Goal: Use online tool/utility: Utilize a website feature to perform a specific function

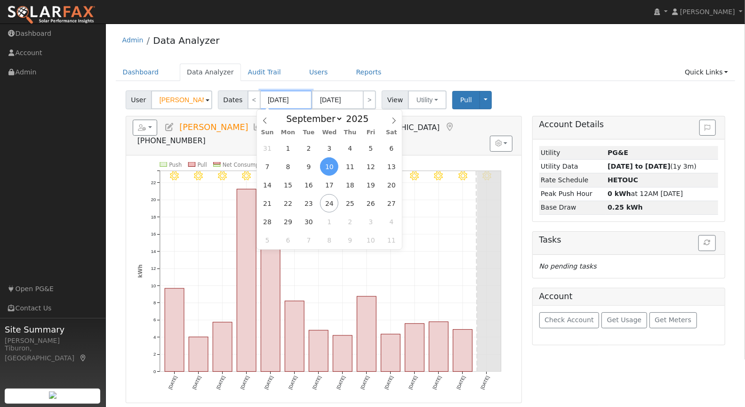
click at [278, 96] on input "[DATE]" at bounding box center [286, 99] width 52 height 19
click at [371, 120] on span at bounding box center [374, 121] width 7 height 5
type input "2024"
click at [265, 150] on span "1" at bounding box center [267, 148] width 18 height 18
type input "[DATE]"
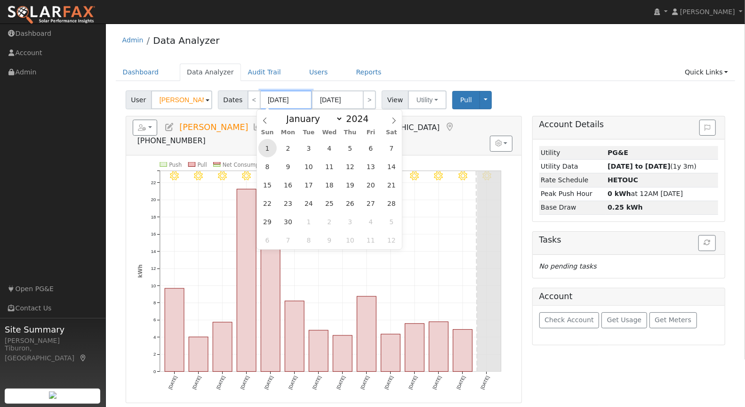
type input "[DATE]"
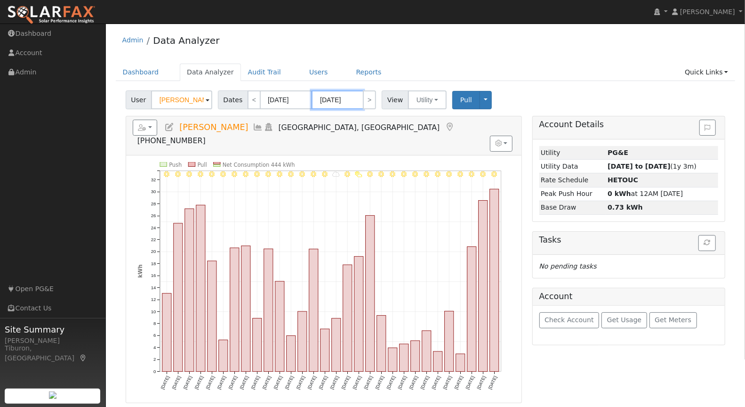
click at [337, 100] on input "[DATE]" at bounding box center [338, 99] width 52 height 19
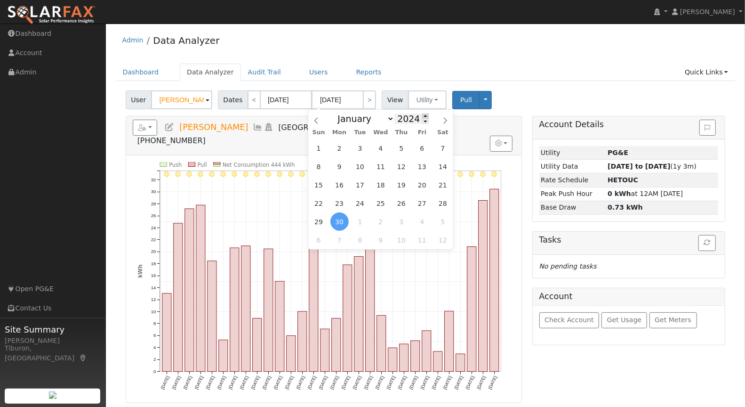
click at [423, 114] on span at bounding box center [425, 115] width 7 height 5
type input "2025"
click at [320, 148] on span "31" at bounding box center [319, 148] width 18 height 18
type input "[DATE]"
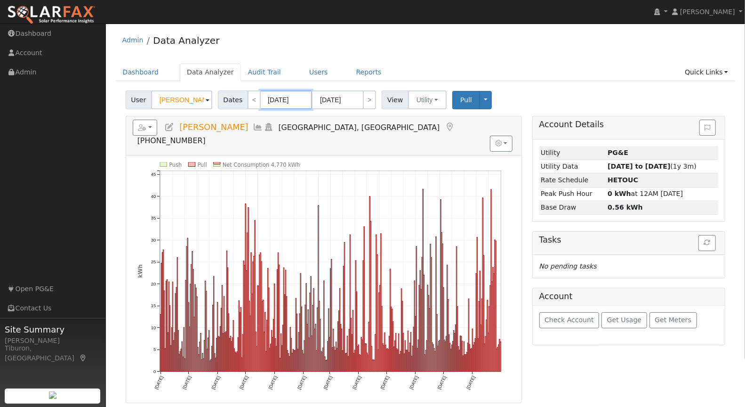
click at [290, 102] on input "[DATE]" at bounding box center [286, 99] width 52 height 19
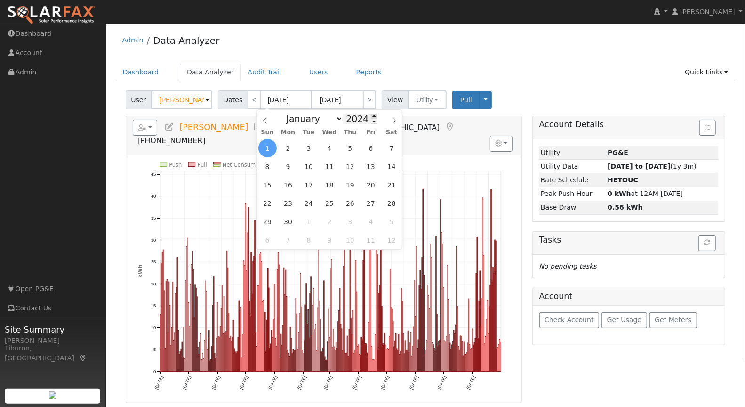
click at [372, 115] on span at bounding box center [374, 115] width 7 height 5
type input "2025"
click at [287, 145] on span "1" at bounding box center [288, 148] width 18 height 18
type input "[DATE]"
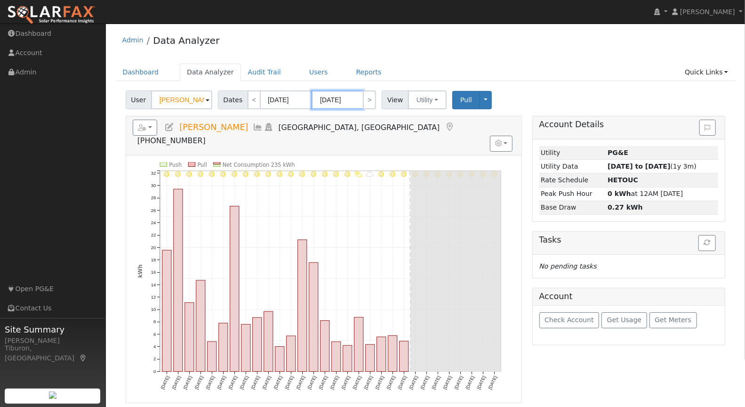
click at [345, 100] on input "[DATE]" at bounding box center [338, 99] width 52 height 19
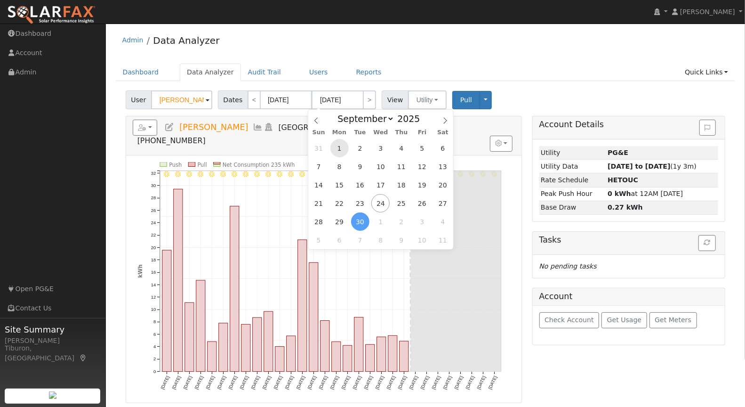
click at [343, 148] on span "1" at bounding box center [339, 148] width 18 height 18
type input "[DATE]"
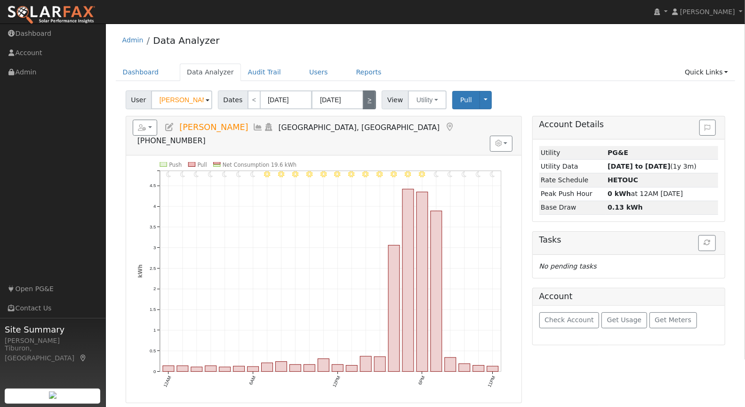
click at [367, 97] on link ">" at bounding box center [369, 99] width 13 height 19
type input "[DATE]"
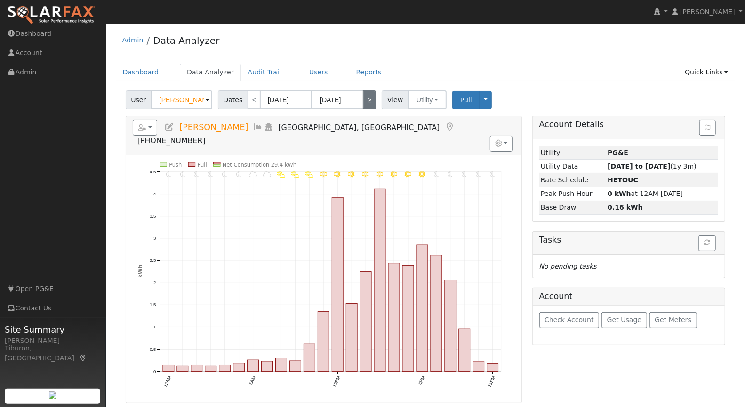
click at [367, 97] on link ">" at bounding box center [369, 99] width 13 height 19
type input "[DATE]"
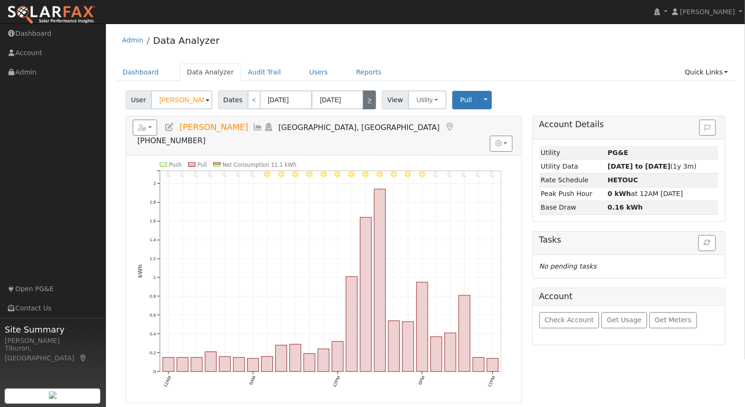
click at [365, 100] on link ">" at bounding box center [369, 99] width 13 height 19
type input "[DATE]"
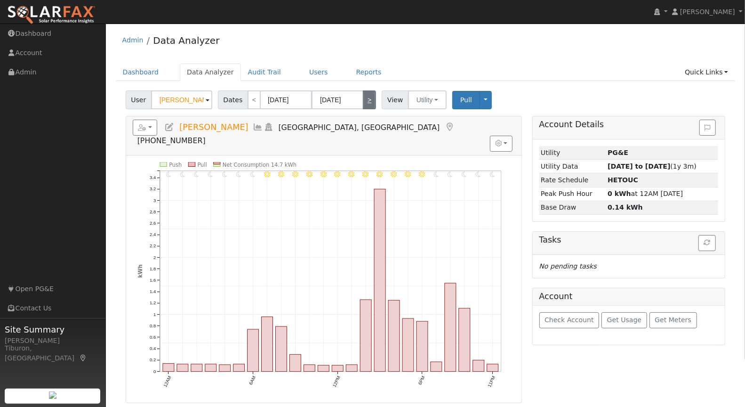
click at [366, 99] on link ">" at bounding box center [369, 99] width 13 height 19
type input "[DATE]"
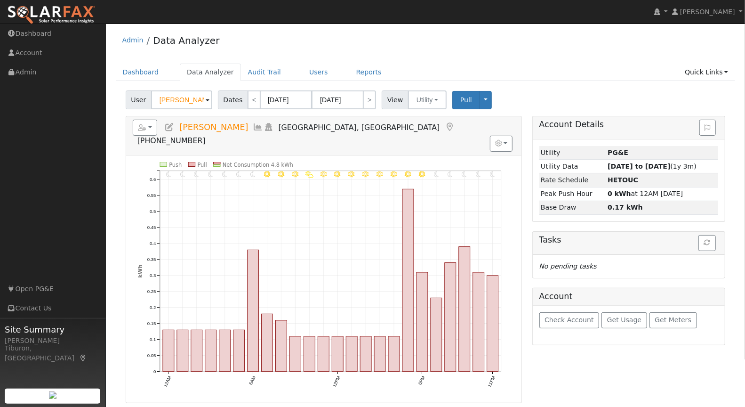
click at [373, 98] on div "Dates < [DATE] [DATE] >" at bounding box center [298, 99] width 161 height 19
click at [371, 99] on link ">" at bounding box center [369, 99] width 13 height 19
type input "[DATE]"
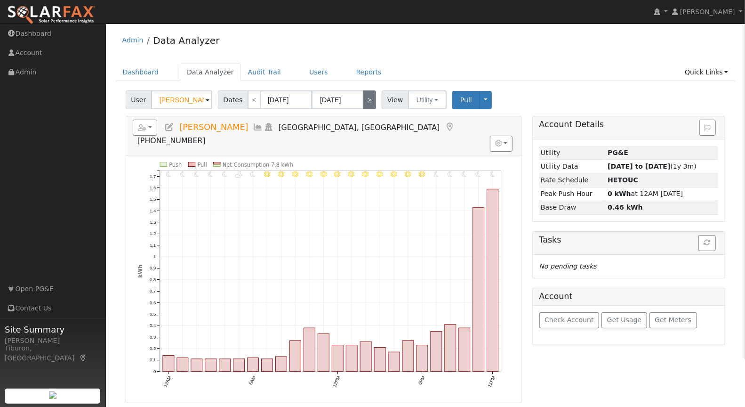
click at [369, 100] on link ">" at bounding box center [369, 99] width 13 height 19
type input "[DATE]"
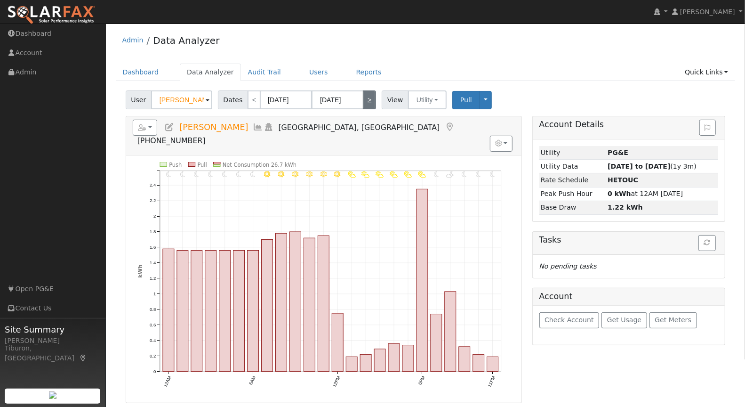
click at [368, 100] on link ">" at bounding box center [369, 99] width 13 height 19
type input "[DATE]"
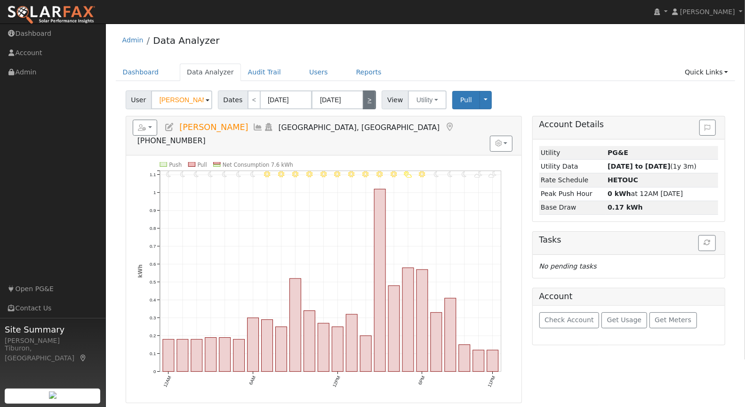
click at [368, 100] on link ">" at bounding box center [369, 99] width 13 height 19
type input "[DATE]"
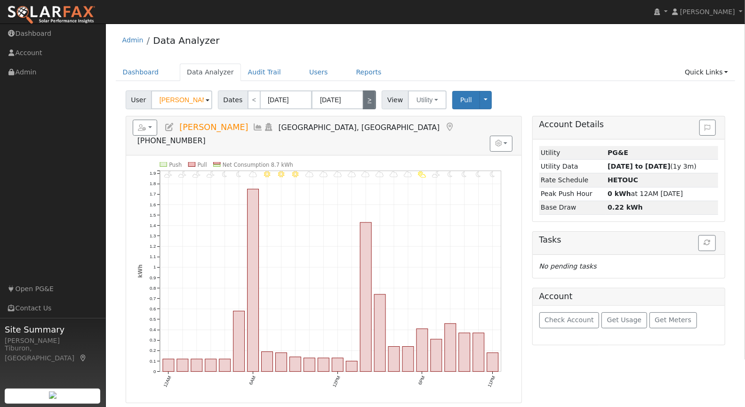
click at [368, 100] on link ">" at bounding box center [369, 99] width 13 height 19
type input "[DATE]"
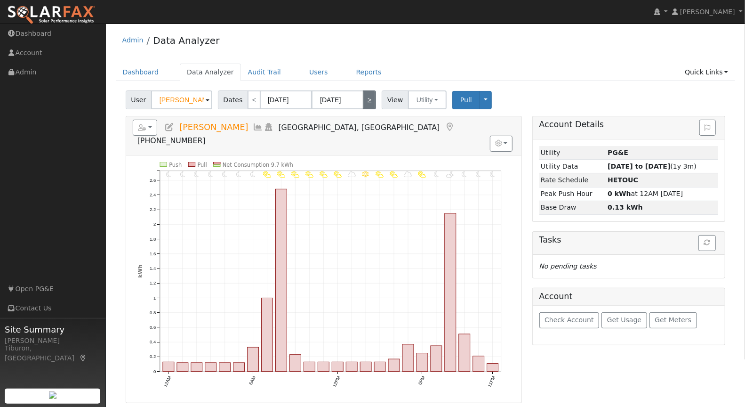
click at [368, 100] on link ">" at bounding box center [369, 99] width 13 height 19
type input "[DATE]"
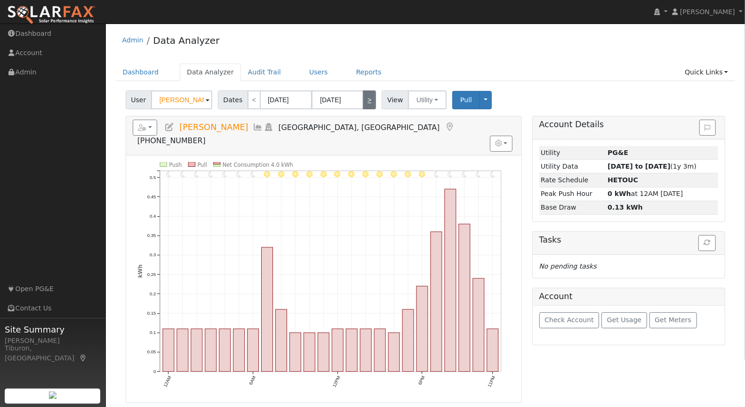
click at [368, 100] on link ">" at bounding box center [369, 99] width 13 height 19
type input "[DATE]"
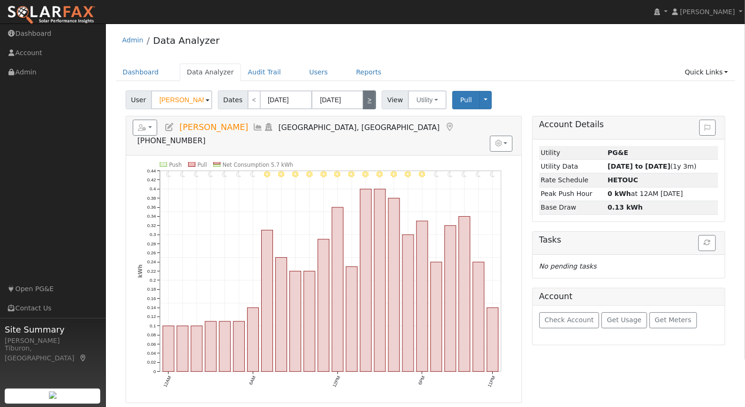
click at [368, 100] on link ">" at bounding box center [369, 99] width 13 height 19
type input "[DATE]"
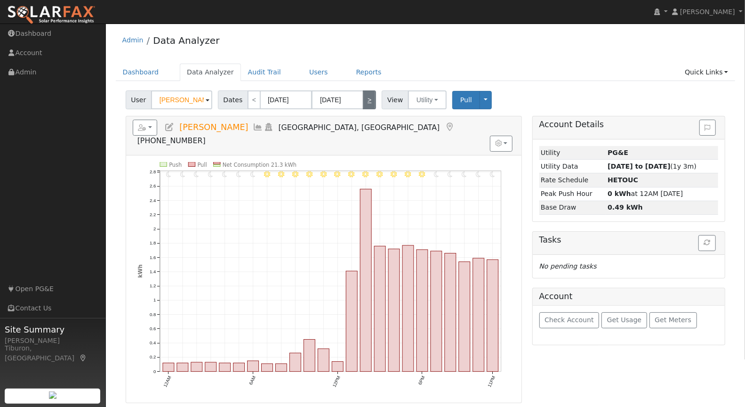
click at [368, 100] on link ">" at bounding box center [369, 99] width 13 height 19
type input "[DATE]"
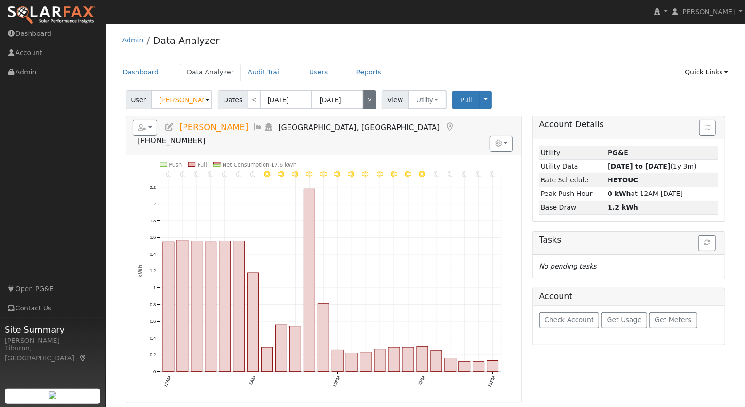
click at [368, 100] on link ">" at bounding box center [369, 99] width 13 height 19
type input "[DATE]"
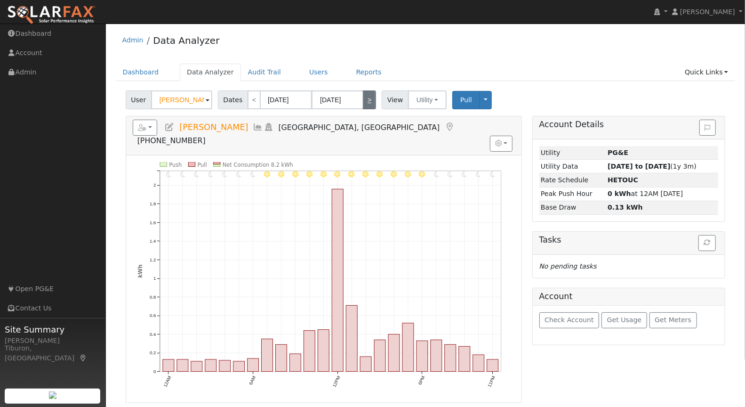
click at [368, 100] on link ">" at bounding box center [369, 99] width 13 height 19
type input "[DATE]"
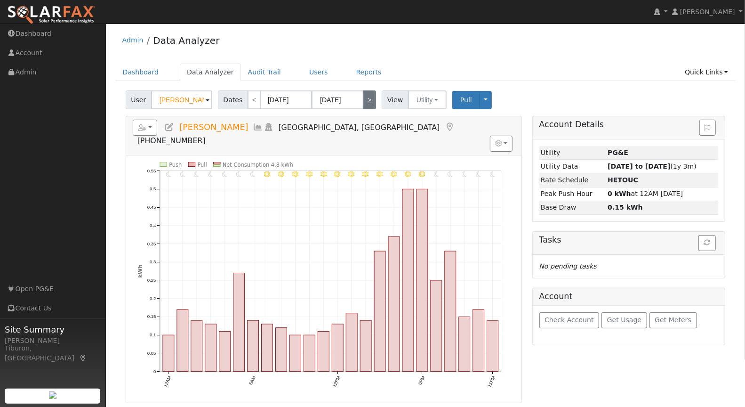
click at [368, 100] on link ">" at bounding box center [369, 99] width 13 height 19
type input "[DATE]"
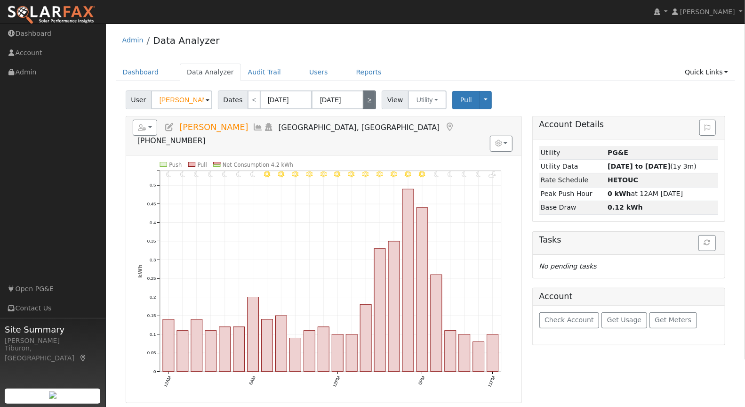
click at [368, 100] on link ">" at bounding box center [369, 99] width 13 height 19
type input "[DATE]"
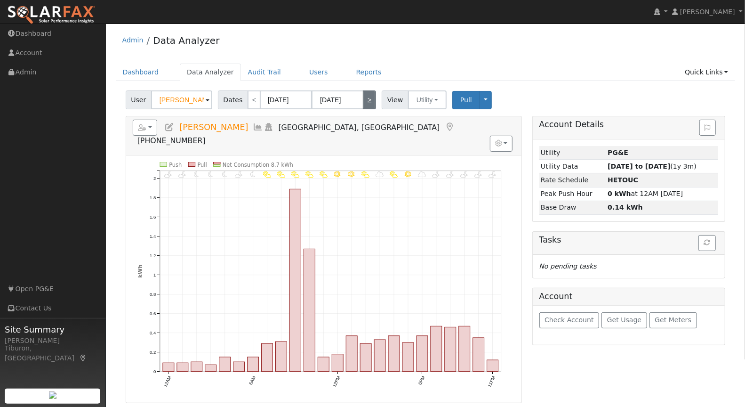
click at [368, 100] on link ">" at bounding box center [369, 99] width 13 height 19
type input "[DATE]"
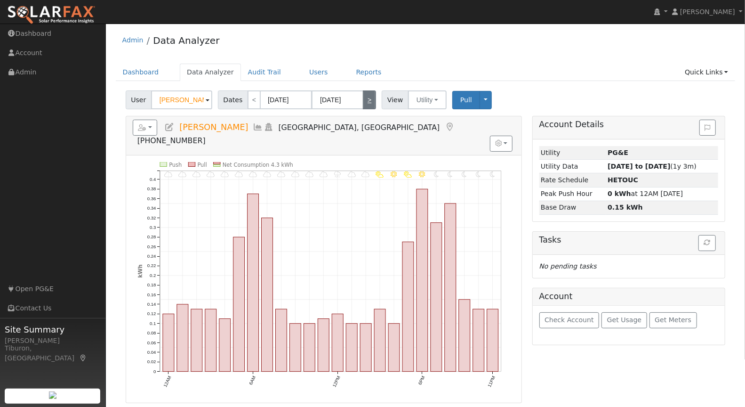
click at [368, 100] on link ">" at bounding box center [369, 99] width 13 height 19
type input "[DATE]"
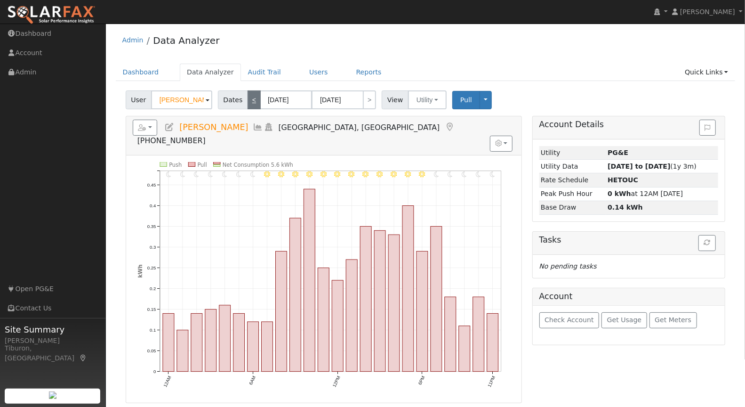
click at [251, 95] on link "<" at bounding box center [254, 99] width 13 height 19
type input "[DATE]"
click at [251, 95] on link "<" at bounding box center [254, 99] width 13 height 19
type input "[DATE]"
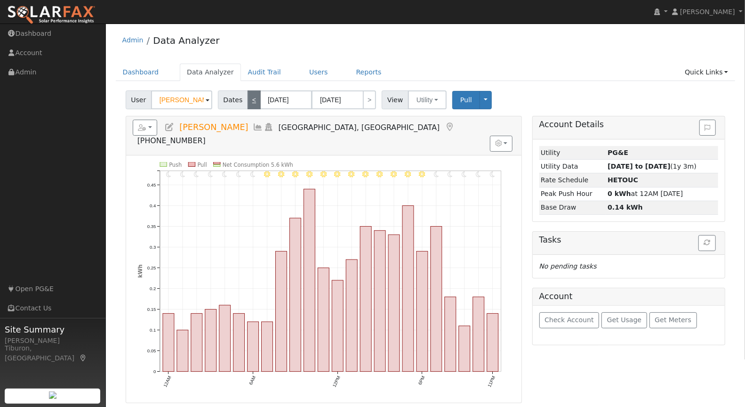
type input "[DATE]"
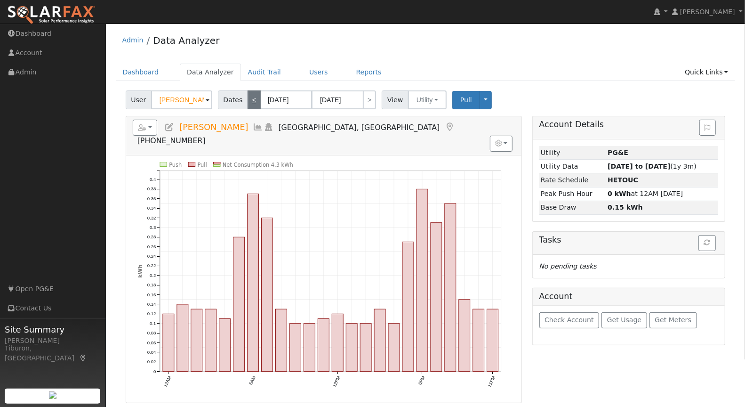
click at [251, 95] on link "<" at bounding box center [254, 99] width 13 height 19
type input "[DATE]"
click at [251, 95] on link "<" at bounding box center [254, 99] width 13 height 19
type input "[DATE]"
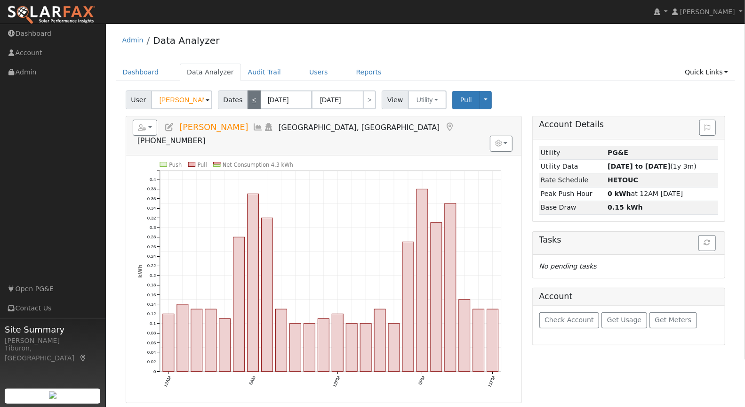
type input "[DATE]"
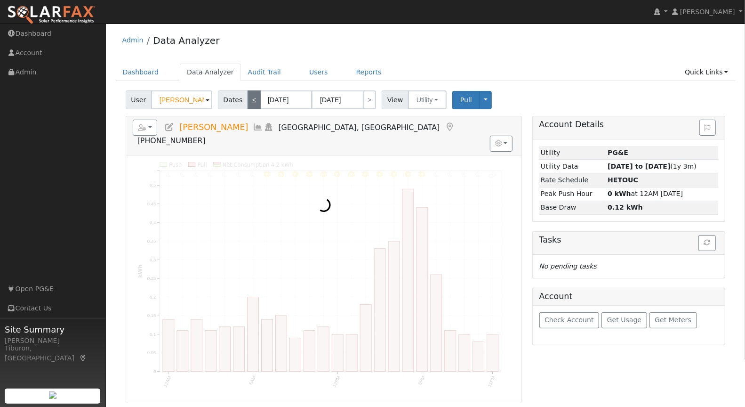
click at [251, 95] on link "<" at bounding box center [254, 99] width 13 height 19
type input "[DATE]"
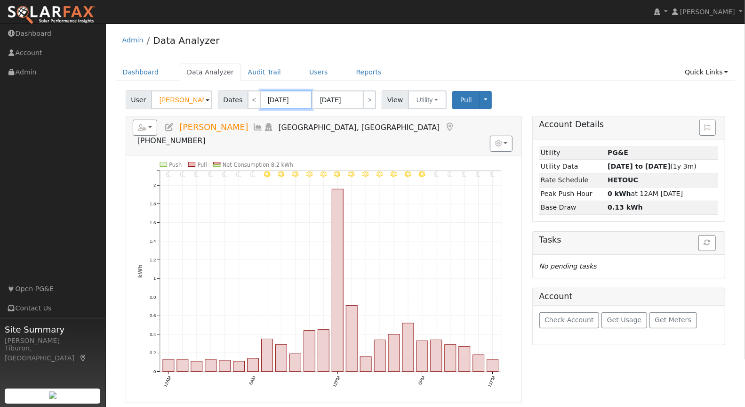
click at [277, 100] on input "[DATE]" at bounding box center [286, 99] width 52 height 19
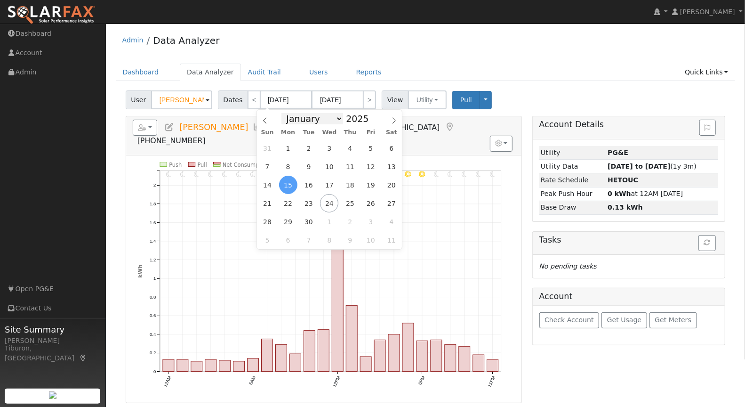
drag, startPoint x: 303, startPoint y: 110, endPoint x: 304, endPoint y: 115, distance: 4.7
click at [303, 112] on div "January February March April May June July August September October November [D…" at bounding box center [329, 118] width 109 height 16
click at [371, 122] on span at bounding box center [374, 121] width 7 height 5
type input "2024"
click at [321, 120] on select "January February March April May June July August September October November De…" at bounding box center [312, 118] width 62 height 11
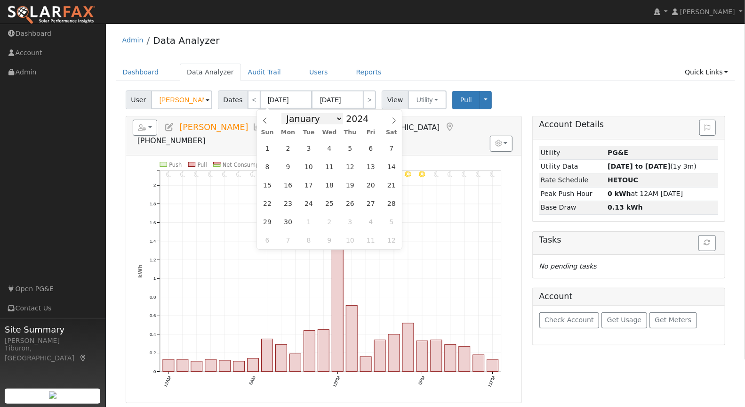
select select "6"
click at [284, 113] on select "January February March April May June July August September October November De…" at bounding box center [312, 118] width 62 height 11
click at [290, 148] on span "1" at bounding box center [288, 148] width 18 height 18
type input "[DATE]"
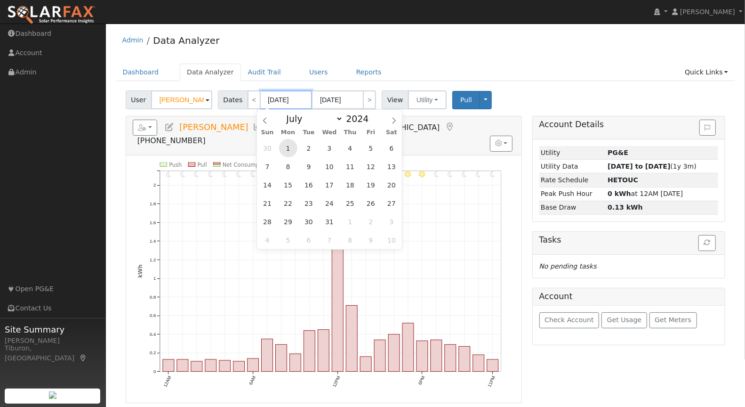
type input "2024"
select select "6"
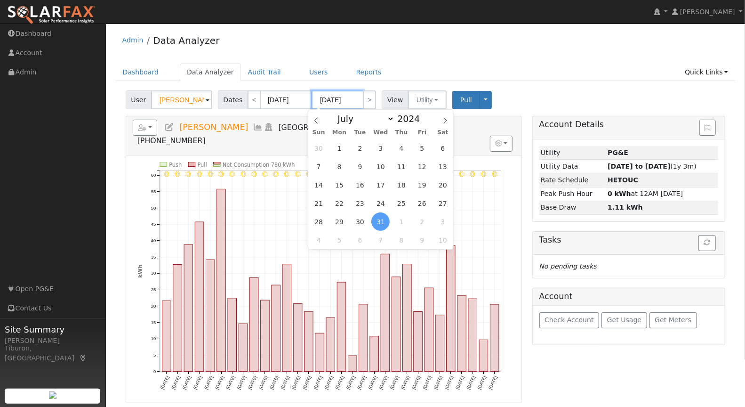
click at [346, 102] on input "[DATE]" at bounding box center [338, 99] width 52 height 19
click at [339, 145] on span "1" at bounding box center [339, 148] width 18 height 18
type input "[DATE]"
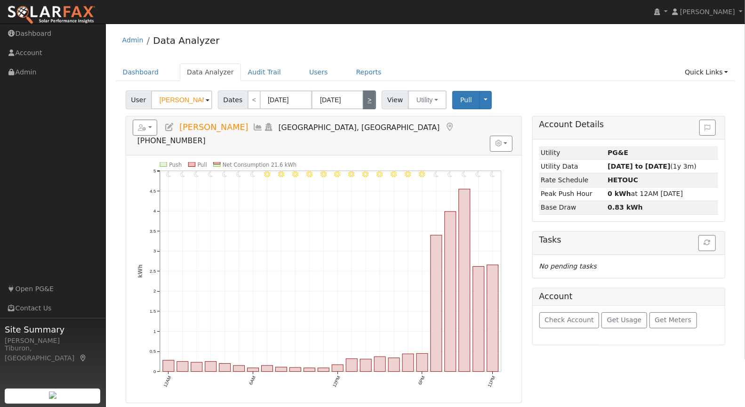
click at [368, 102] on link ">" at bounding box center [369, 99] width 13 height 19
type input "[DATE]"
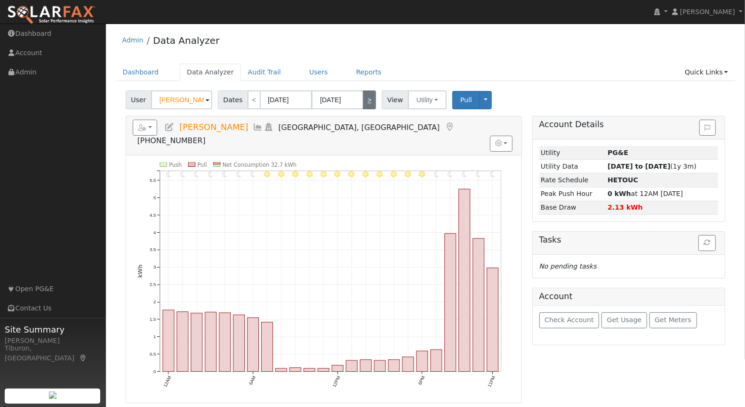
click at [371, 100] on link ">" at bounding box center [369, 99] width 13 height 19
type input "[DATE]"
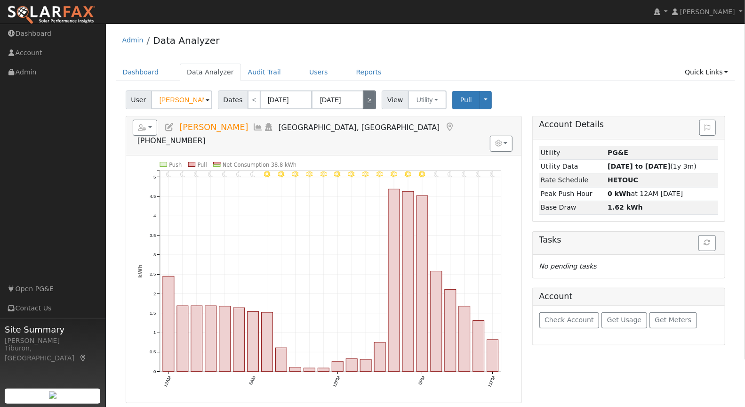
click at [367, 99] on link ">" at bounding box center [369, 99] width 13 height 19
type input "[DATE]"
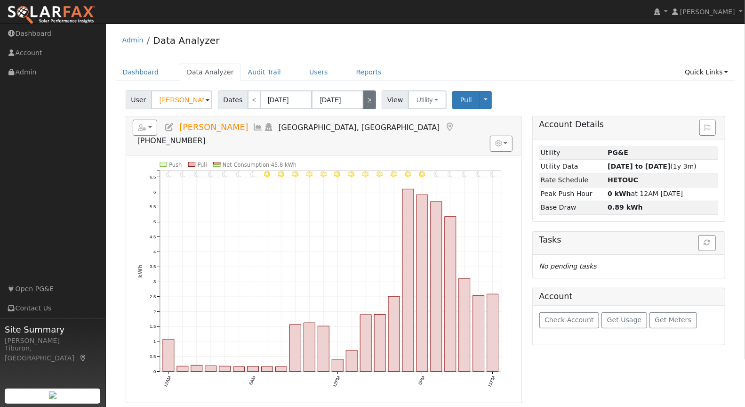
click at [370, 98] on link ">" at bounding box center [369, 99] width 13 height 19
type input "[DATE]"
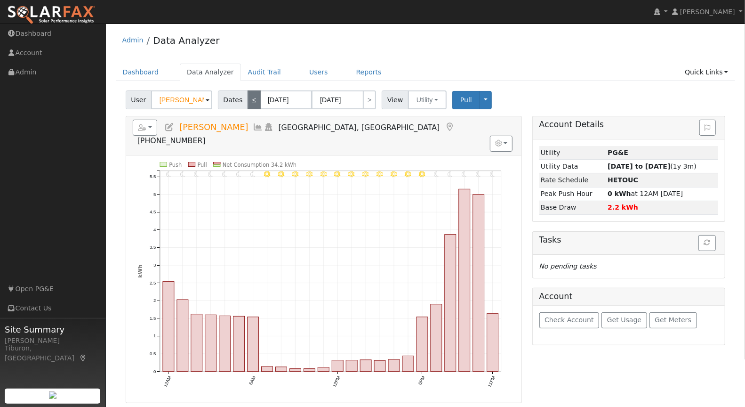
click at [249, 97] on link "<" at bounding box center [254, 99] width 13 height 19
type input "[DATE]"
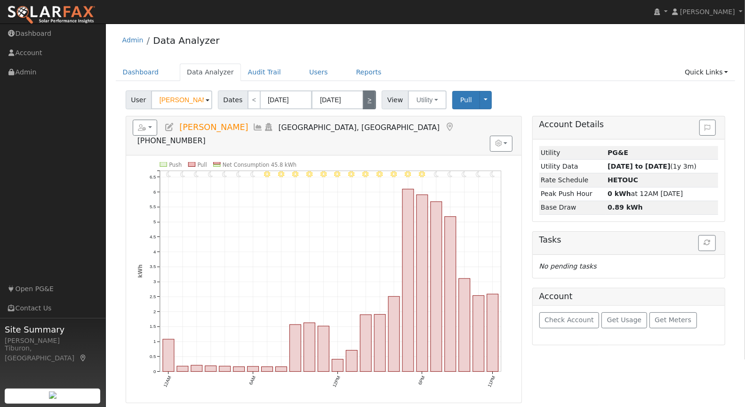
click at [369, 101] on link ">" at bounding box center [369, 99] width 13 height 19
type input "[DATE]"
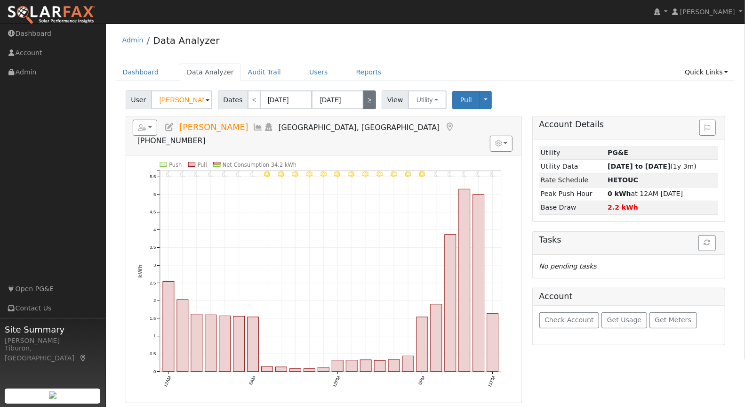
click at [369, 101] on link ">" at bounding box center [369, 99] width 13 height 19
type input "[DATE]"
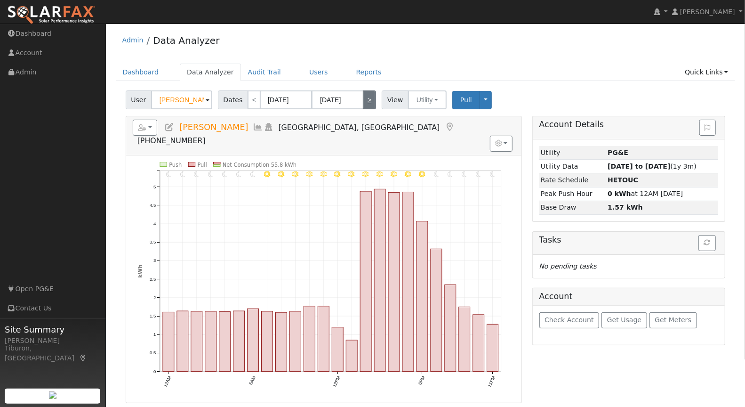
click at [369, 101] on link ">" at bounding box center [369, 99] width 13 height 19
type input "[DATE]"
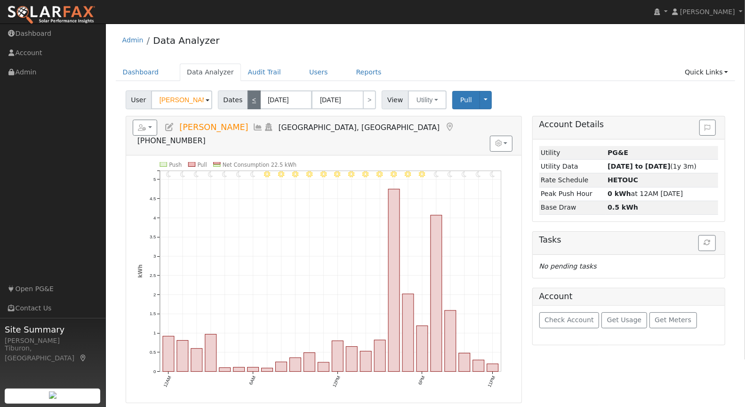
click at [254, 100] on link "<" at bounding box center [254, 99] width 13 height 19
type input "[DATE]"
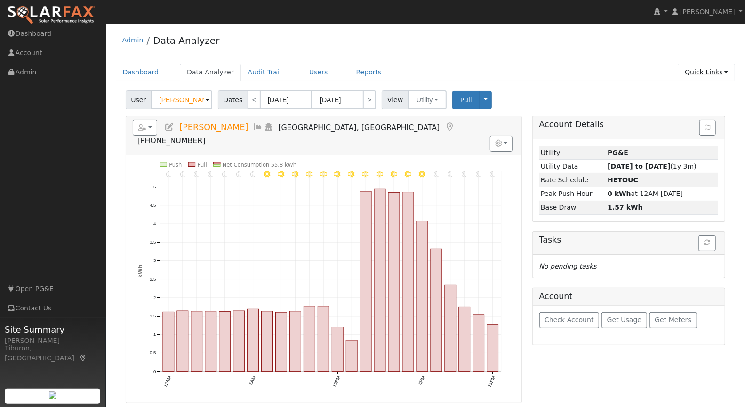
click at [709, 68] on link "Quick Links" at bounding box center [706, 72] width 57 height 17
click at [693, 123] on link "Run a Scenario Report" at bounding box center [688, 125] width 96 height 13
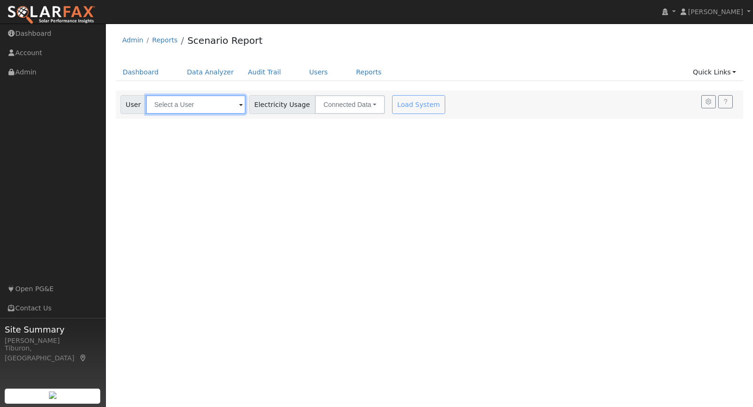
click at [212, 106] on input "text" at bounding box center [196, 104] width 100 height 19
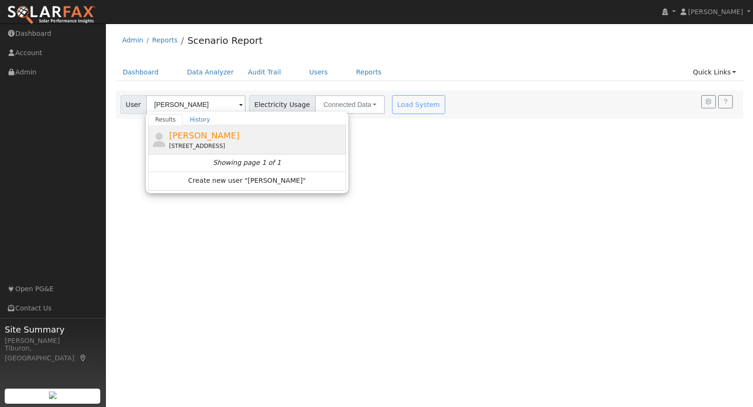
click at [239, 143] on div "2761 Tunnel Street, Placerville, CA 95667" at bounding box center [256, 146] width 175 height 8
type input "Lorraine Towne"
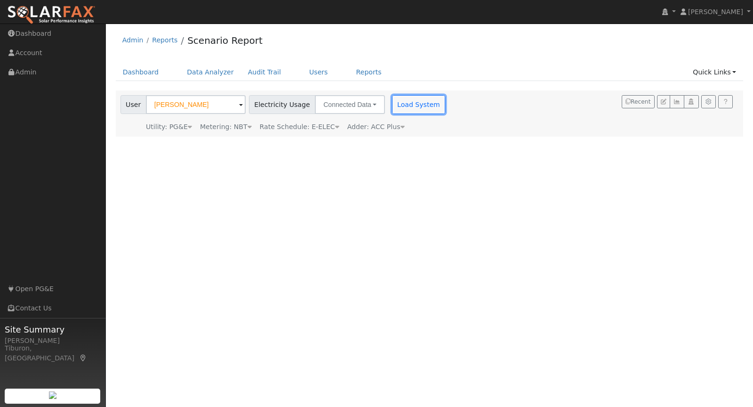
drag, startPoint x: 390, startPoint y: 98, endPoint x: 385, endPoint y: 107, distance: 10.3
click at [392, 98] on button "Load System" at bounding box center [419, 104] width 54 height 19
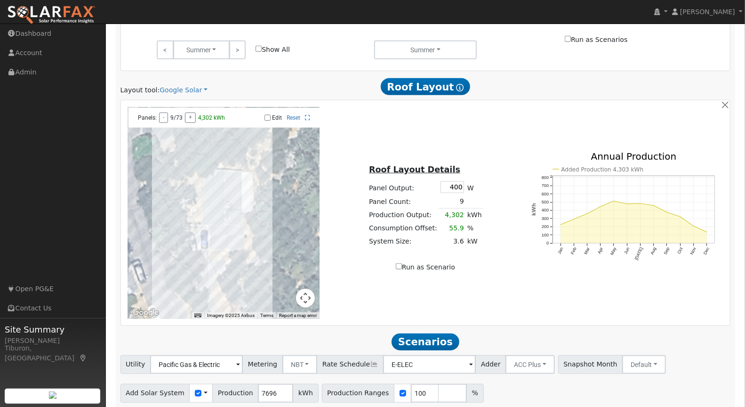
scroll to position [499, 0]
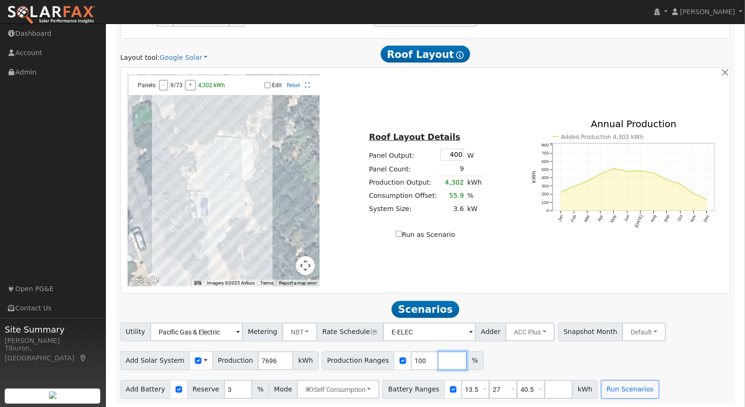
click at [439, 361] on input "number" at bounding box center [453, 360] width 28 height 19
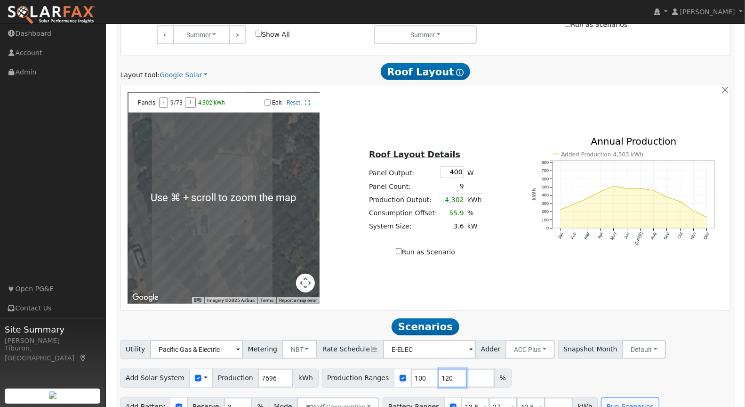
scroll to position [474, 0]
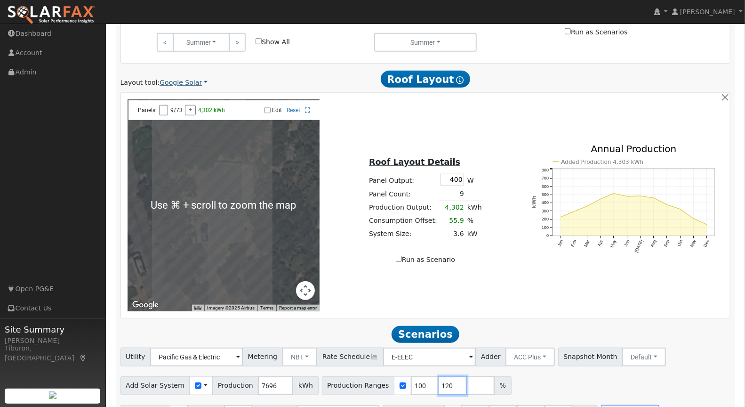
type input "120"
click at [190, 78] on link "Google Solar" at bounding box center [184, 83] width 48 height 10
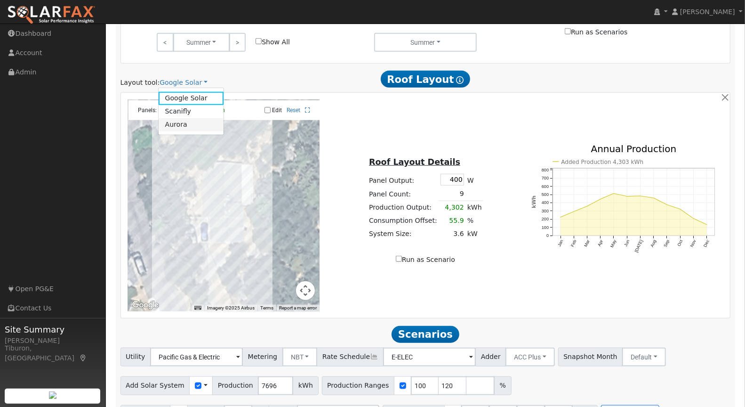
click at [183, 121] on link "Aurora" at bounding box center [191, 124] width 65 height 13
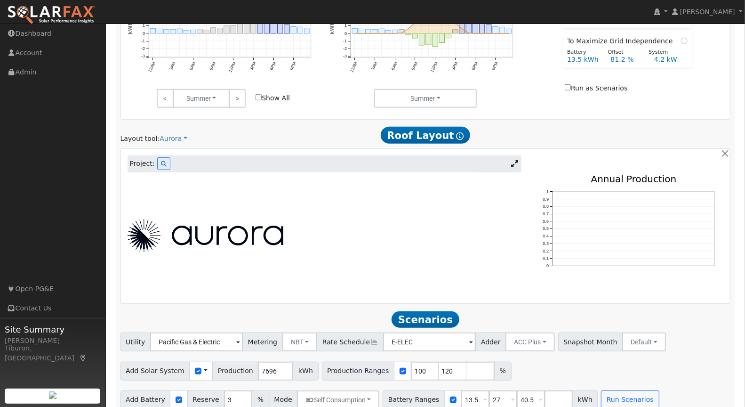
scroll to position [428, 0]
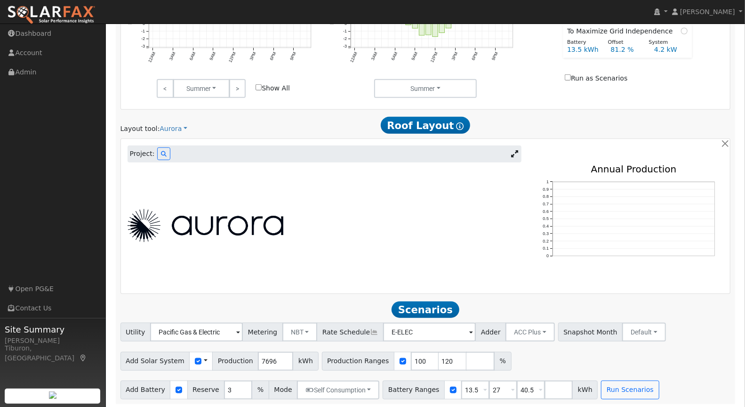
click at [516, 150] on icon at bounding box center [514, 153] width 7 height 7
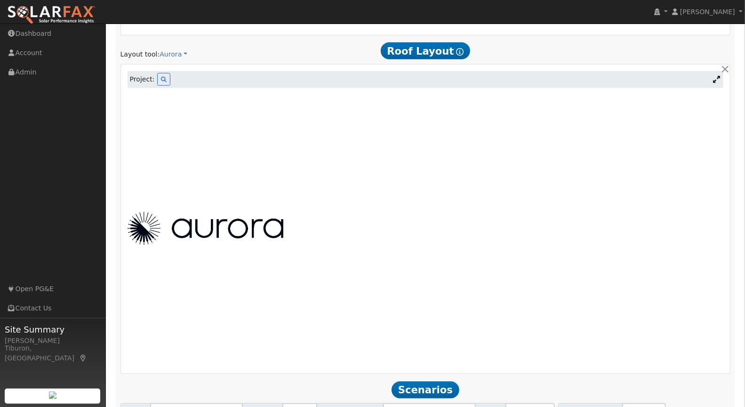
scroll to position [503, 0]
click at [446, 253] on div at bounding box center [425, 228] width 606 height 276
click at [361, 236] on div at bounding box center [425, 227] width 606 height 33
click at [241, 234] on img at bounding box center [206, 227] width 156 height 33
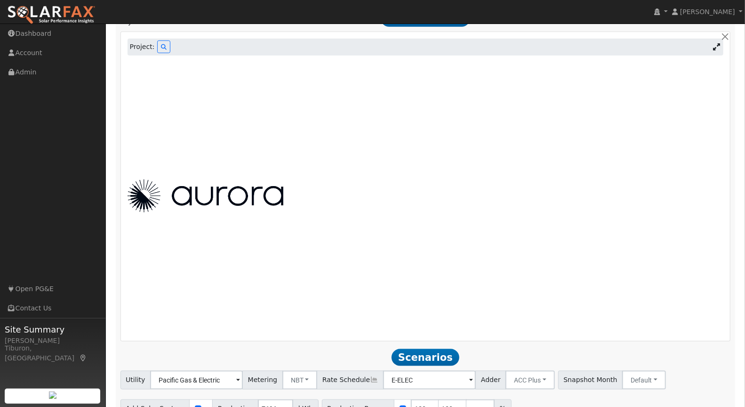
scroll to position [583, 0]
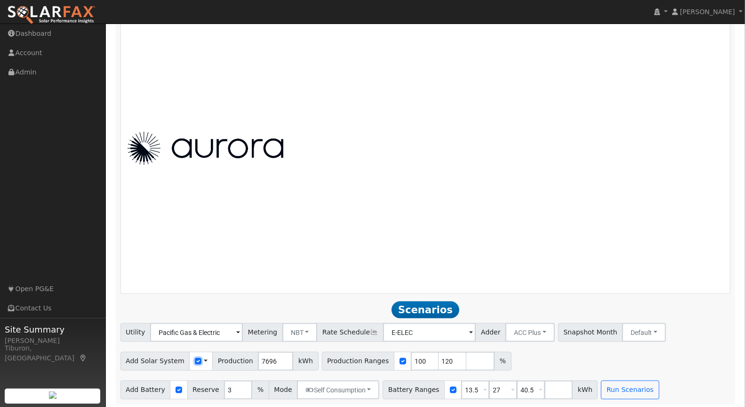
click at [195, 360] on input "checkbox" at bounding box center [198, 361] width 7 height 7
click at [195, 359] on input "checkbox" at bounding box center [198, 361] width 7 height 7
checkbox input "true"
click at [466, 360] on input "number" at bounding box center [480, 361] width 28 height 19
type input "140"
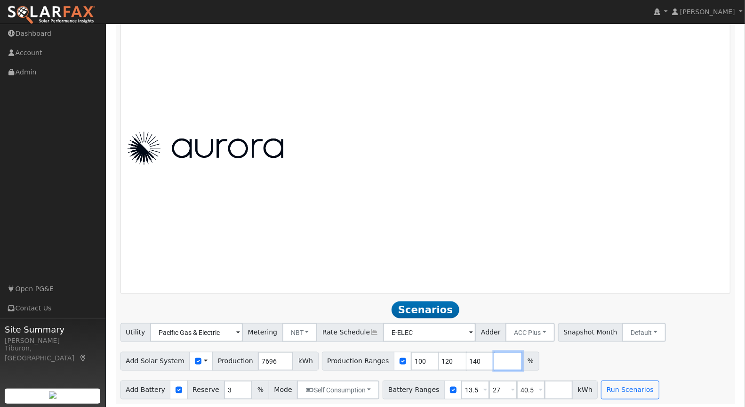
click at [494, 359] on input "number" at bounding box center [508, 361] width 28 height 19
type input "160"
click at [614, 386] on button "Run Scenarios" at bounding box center [630, 389] width 58 height 19
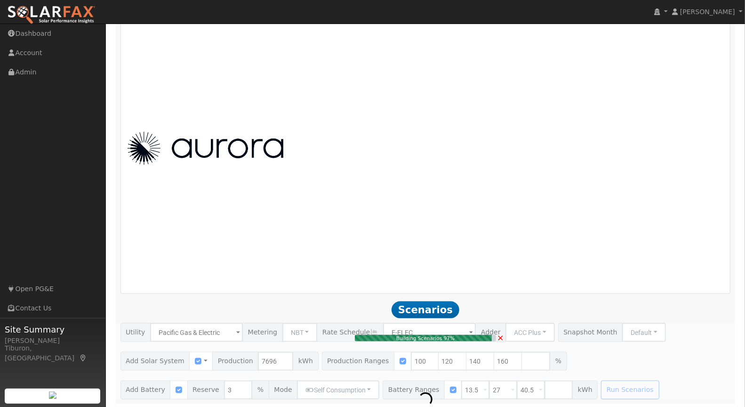
type input "8.2"
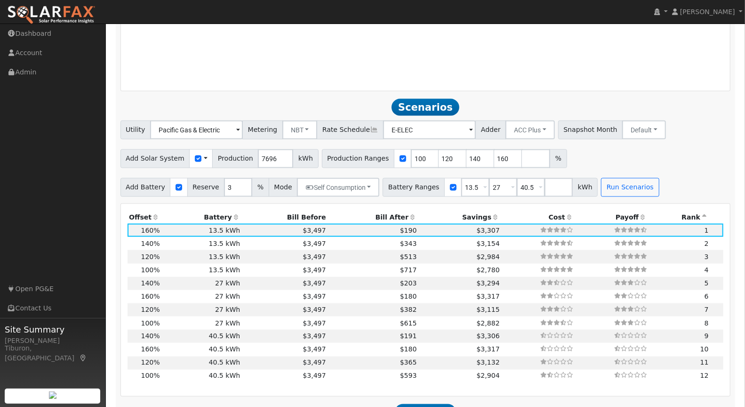
scroll to position [853, 0]
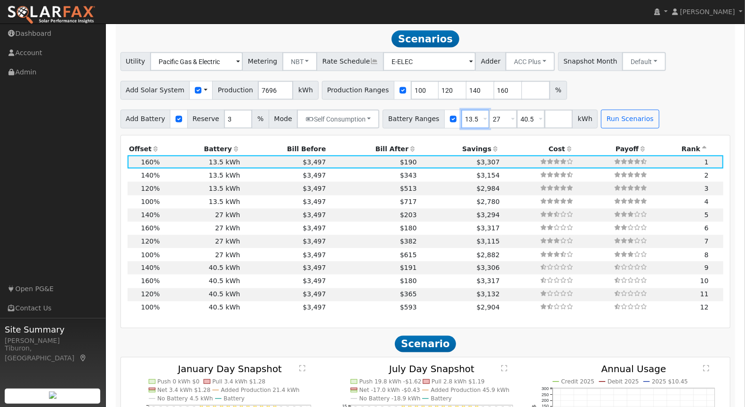
drag, startPoint x: 467, startPoint y: 119, endPoint x: 450, endPoint y: 120, distance: 17.0
click at [461, 120] on input "13.5" at bounding box center [475, 119] width 28 height 19
type input "13.5"
drag, startPoint x: 522, startPoint y: 117, endPoint x: 503, endPoint y: 118, distance: 18.9
click at [503, 118] on div "Battery Ranges 13.5 Overrides Reserve % Mode None None Self Consumption Peak Sa…" at bounding box center [490, 119] width 215 height 19
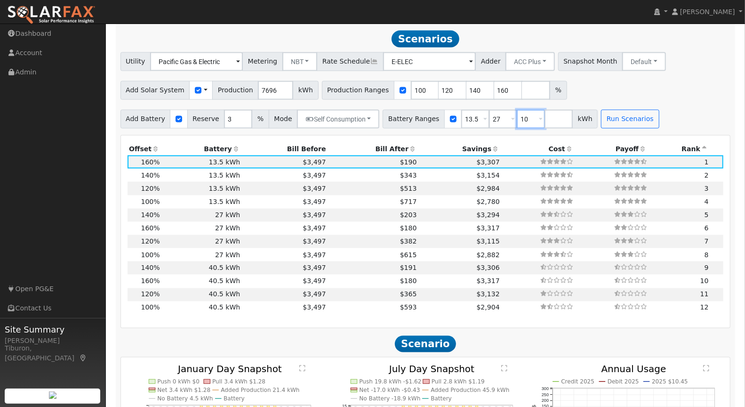
type input "10"
type input "13.5"
type input "27"
drag, startPoint x: 540, startPoint y: 118, endPoint x: 603, endPoint y: 169, distance: 81.4
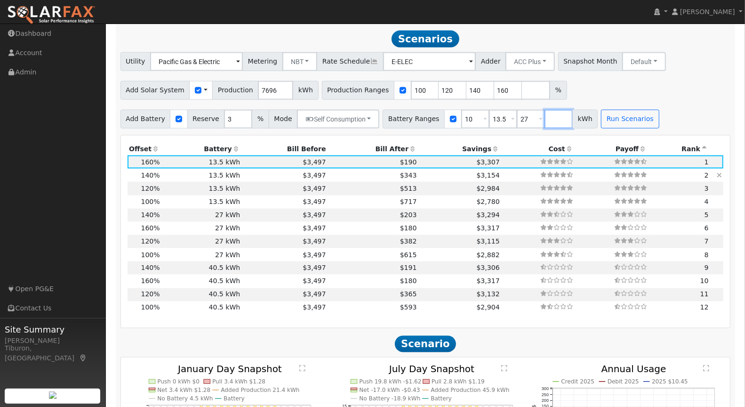
click at [545, 118] on input "number" at bounding box center [559, 119] width 28 height 19
click at [614, 114] on button "Run Scenarios" at bounding box center [630, 119] width 58 height 19
click at [380, 146] on th "Bill After" at bounding box center [373, 148] width 91 height 13
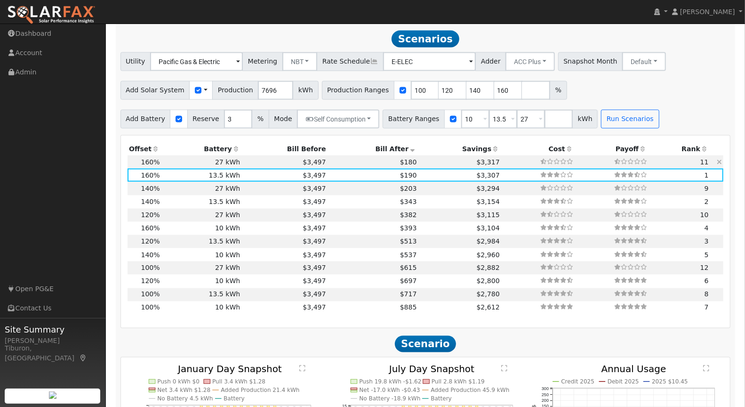
click at [722, 159] on icon at bounding box center [719, 162] width 5 height 7
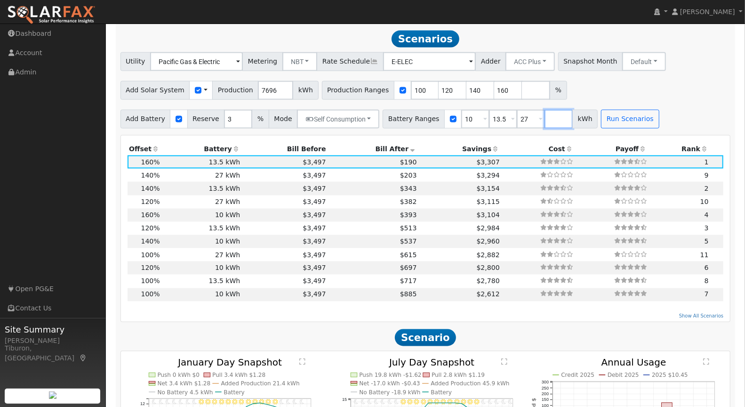
click at [545, 114] on input "number" at bounding box center [559, 119] width 28 height 19
type input "16"
type input "27"
click at [650, 117] on button "Run Scenarios" at bounding box center [658, 119] width 58 height 19
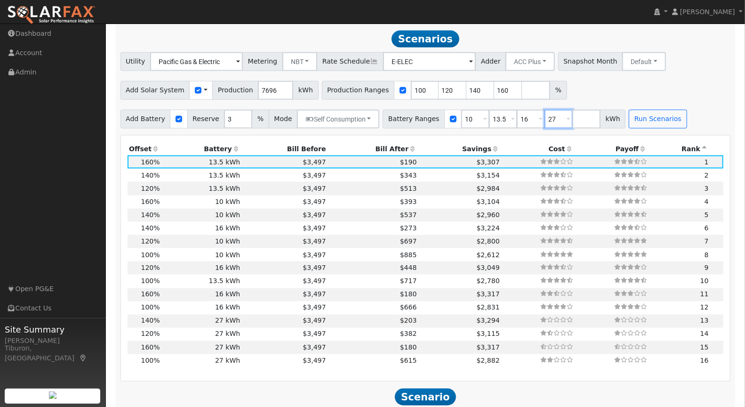
drag, startPoint x: 539, startPoint y: 116, endPoint x: 531, endPoint y: 115, distance: 8.0
click at [531, 115] on div "Battery Ranges 10 Overrides Reserve % Mode None None Self Consumption Peak Savi…" at bounding box center [504, 119] width 243 height 19
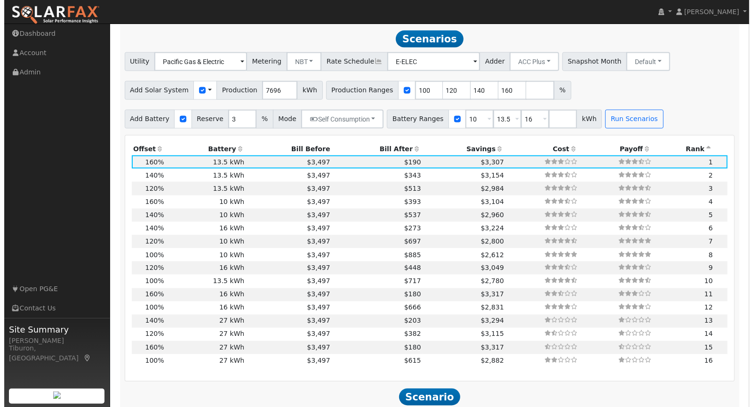
scroll to position [857, 0]
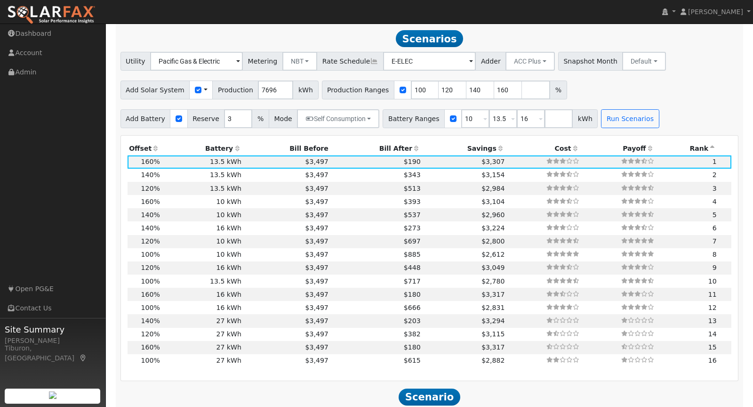
click at [393, 145] on th "Bill After" at bounding box center [376, 148] width 92 height 13
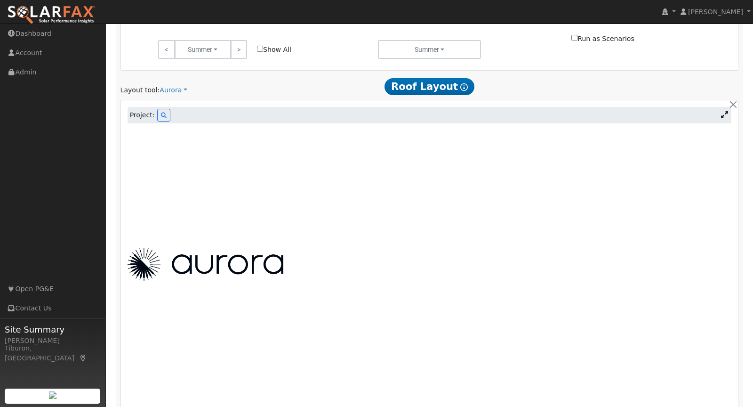
scroll to position [442, 0]
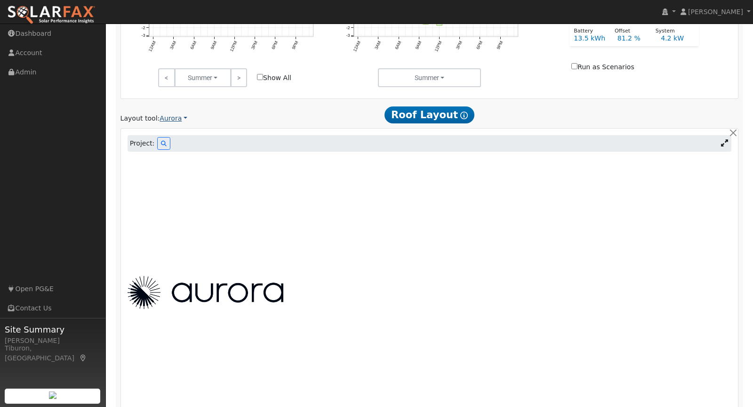
click at [166, 116] on link "Aurora" at bounding box center [174, 118] width 28 height 10
click at [185, 162] on link "Aurora" at bounding box center [191, 160] width 65 height 13
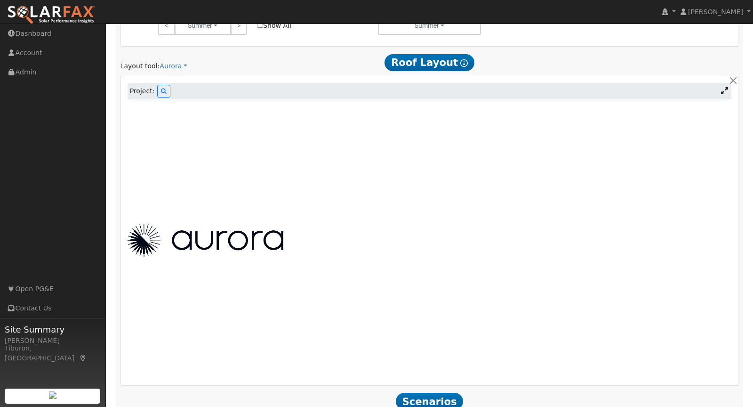
scroll to position [512, 0]
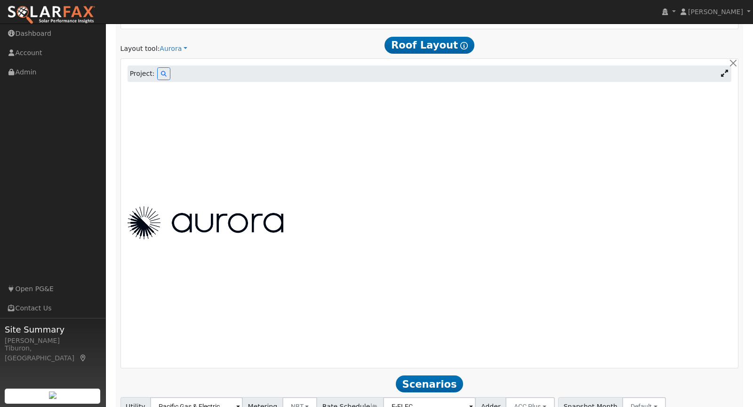
click at [398, 217] on div at bounding box center [429, 222] width 614 height 33
click at [475, 263] on div at bounding box center [429, 222] width 614 height 276
click at [723, 72] on icon at bounding box center [724, 73] width 7 height 7
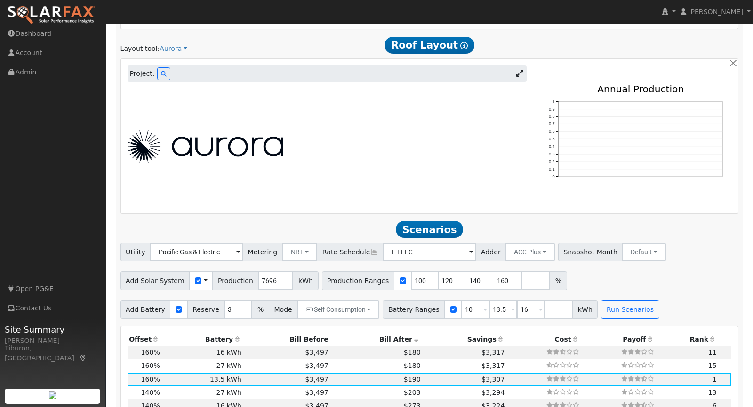
click at [340, 150] on div at bounding box center [327, 146] width 410 height 33
drag, startPoint x: 516, startPoint y: 144, endPoint x: 396, endPoint y: 144, distance: 120.0
click at [516, 144] on div at bounding box center [327, 146] width 410 height 33
click at [289, 146] on div at bounding box center [327, 146] width 410 height 33
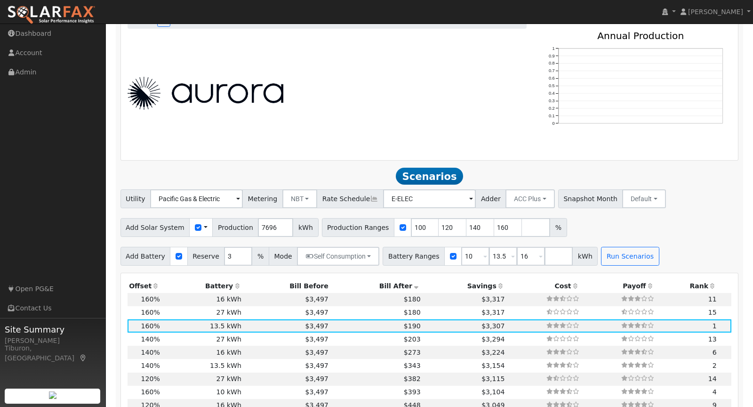
scroll to position [554, 0]
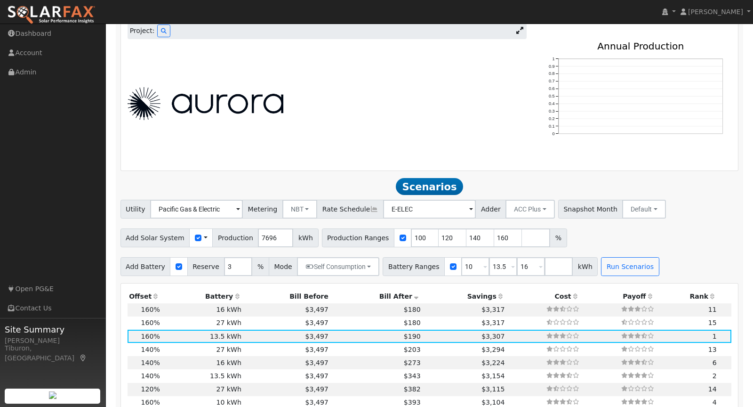
click at [274, 107] on img at bounding box center [206, 103] width 156 height 33
click at [274, 106] on img at bounding box center [206, 103] width 156 height 33
click at [275, 106] on img at bounding box center [206, 103] width 156 height 33
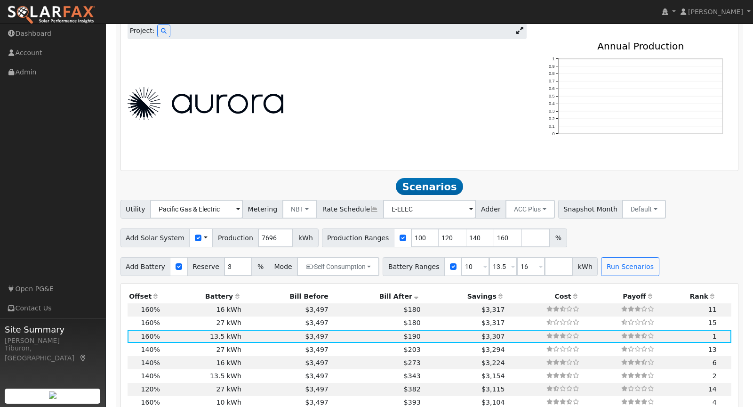
click at [275, 105] on img at bounding box center [206, 103] width 156 height 33
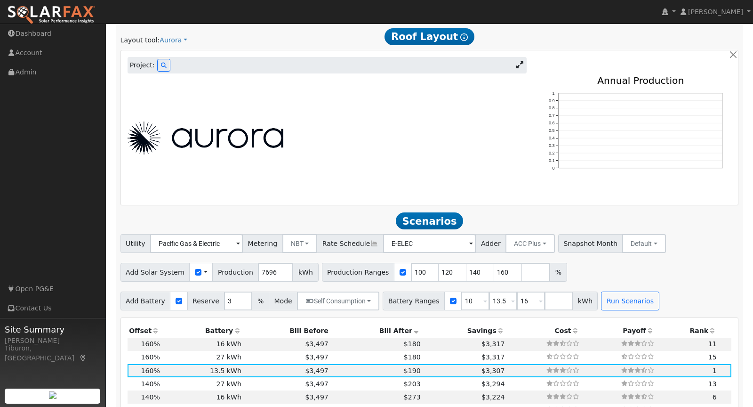
scroll to position [530, 0]
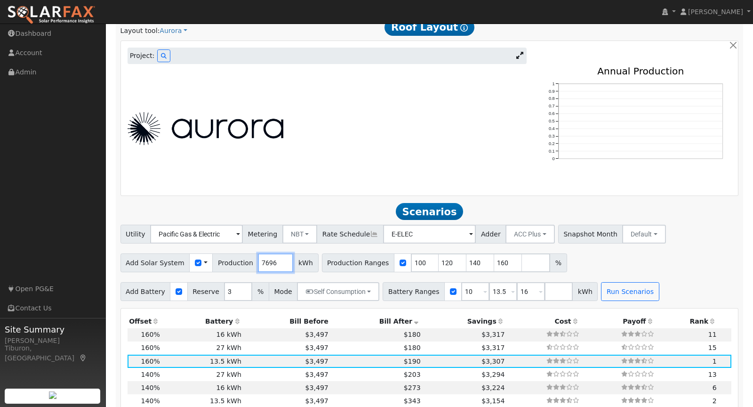
drag, startPoint x: 271, startPoint y: 260, endPoint x: 240, endPoint y: 260, distance: 31.1
click at [240, 260] on div "Add Solar System Use CSV Data Production 7696 kWh" at bounding box center [219, 262] width 198 height 19
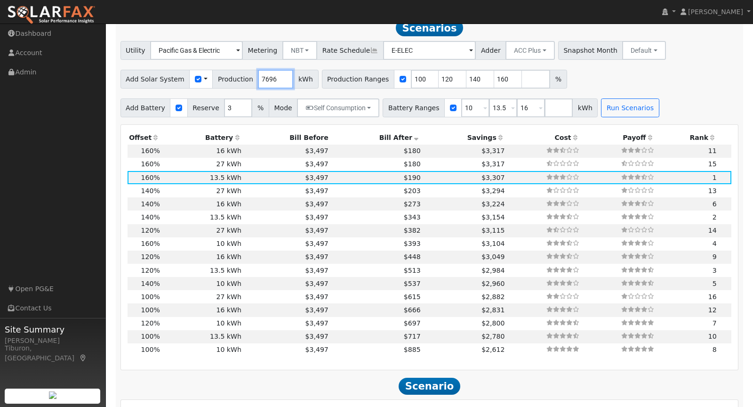
scroll to position [0, 0]
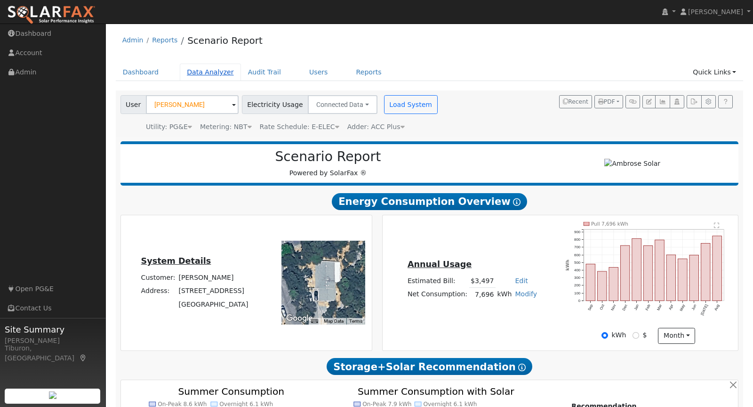
click at [208, 70] on link "Data Analyzer" at bounding box center [210, 72] width 61 height 17
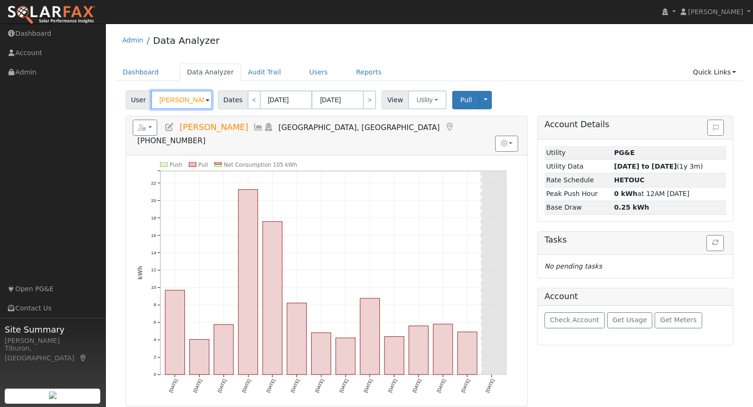
click at [184, 102] on input "[PERSON_NAME]" at bounding box center [181, 99] width 61 height 19
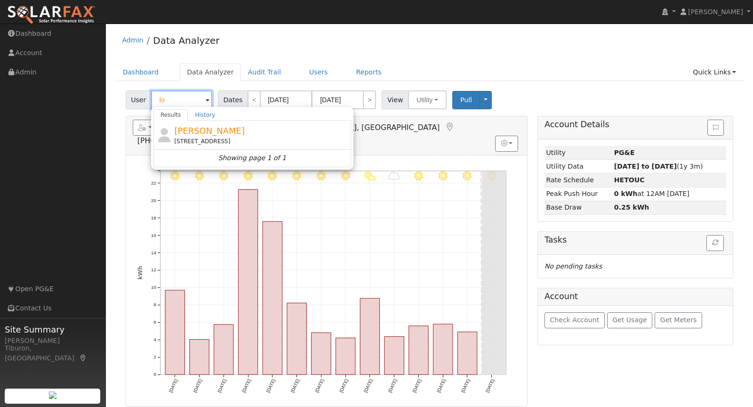
type input "l"
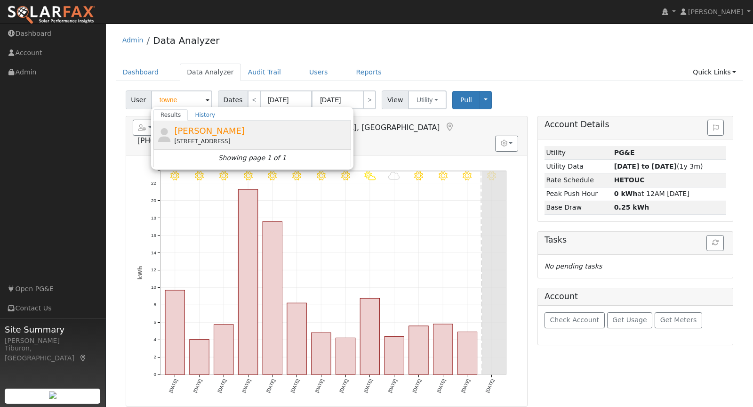
click at [205, 131] on span "Lorraine Towne" at bounding box center [209, 131] width 71 height 10
type input "Lorraine Towne"
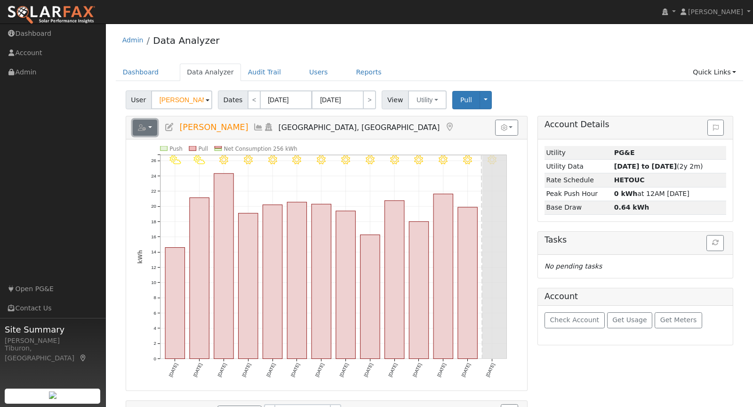
click at [145, 129] on icon "button" at bounding box center [142, 127] width 8 height 7
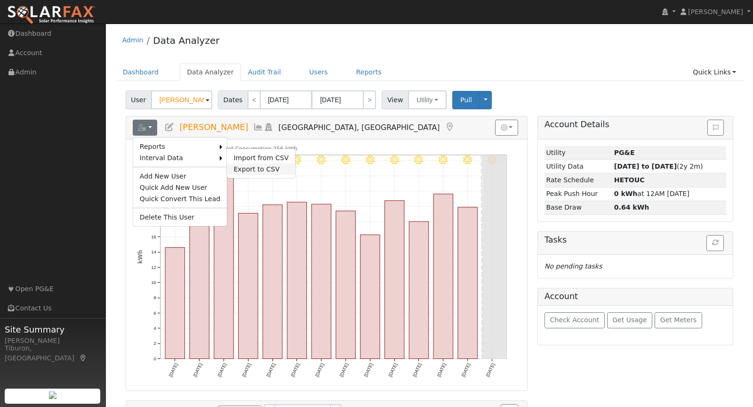
click at [255, 168] on link "Export to CSV" at bounding box center [261, 168] width 68 height 11
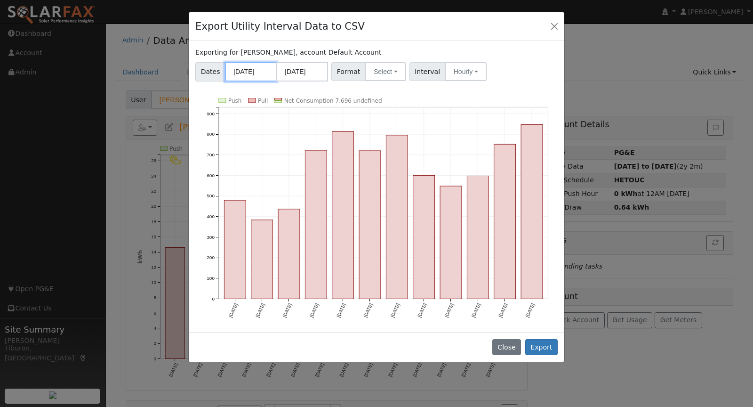
click at [253, 72] on input "[DATE]" at bounding box center [251, 71] width 52 height 19
click at [451, 23] on div "Export Utility Interval Data to CSV" at bounding box center [377, 26] width 376 height 29
click at [382, 73] on button "Select" at bounding box center [385, 71] width 41 height 19
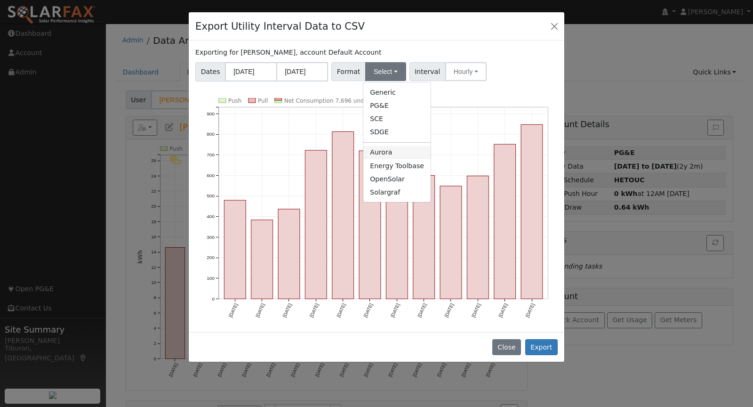
click at [384, 149] on link "Aurora" at bounding box center [396, 152] width 67 height 13
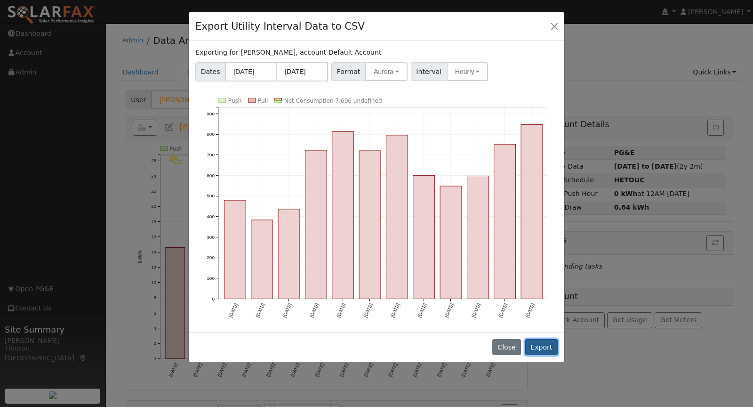
click at [542, 345] on button "Export" at bounding box center [541, 347] width 32 height 16
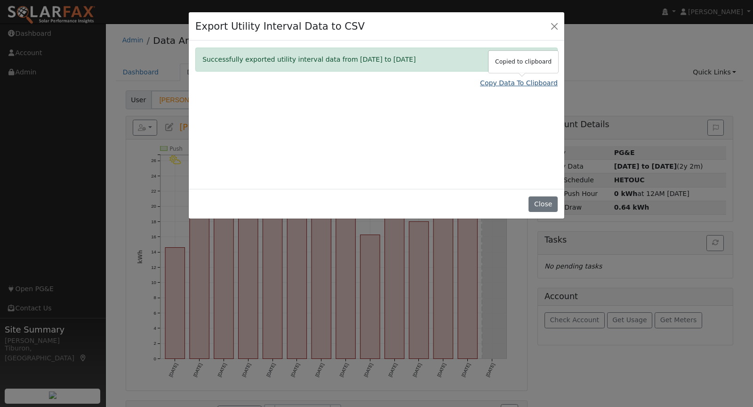
click at [531, 84] on link "Copy Data To Clipboard" at bounding box center [519, 83] width 78 height 10
click at [546, 201] on button "Close" at bounding box center [543, 204] width 29 height 16
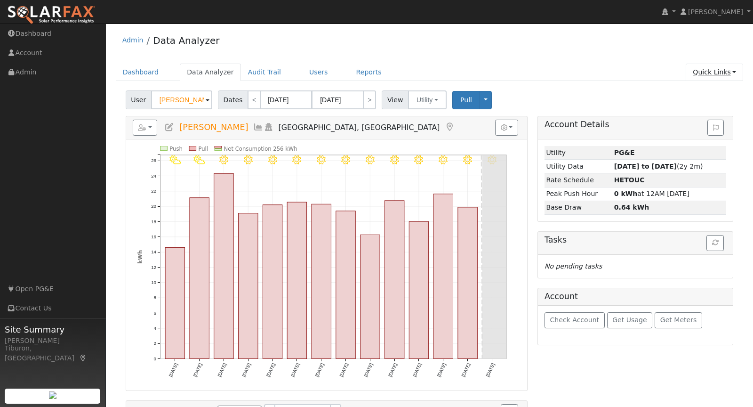
click at [728, 75] on link "Quick Links" at bounding box center [714, 72] width 57 height 17
click at [709, 128] on link "Run a Scenario Report" at bounding box center [696, 125] width 96 height 13
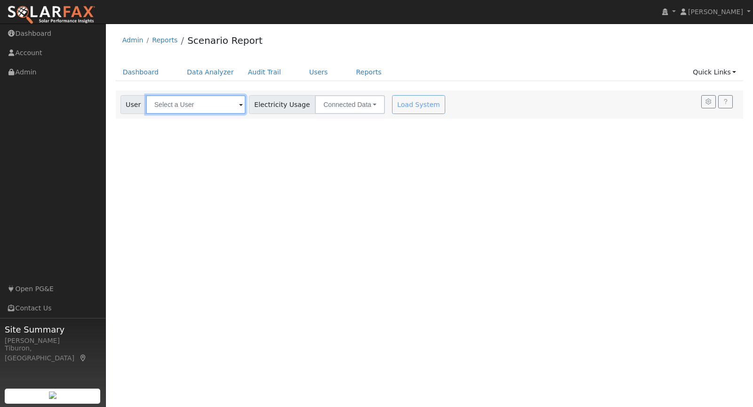
click at [189, 97] on input "text" at bounding box center [196, 104] width 100 height 19
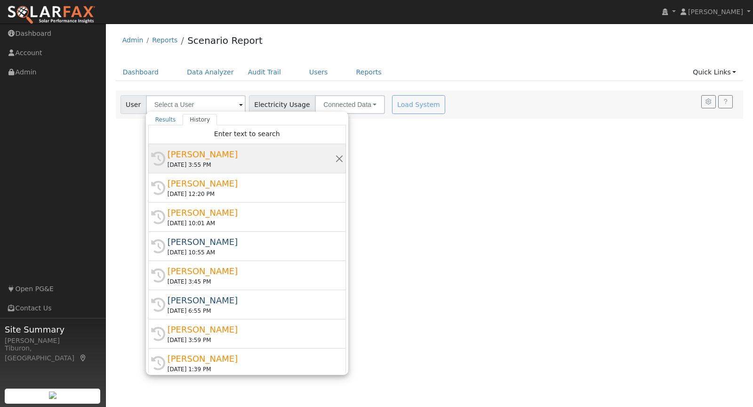
click at [212, 161] on div "09/24/2025 3:55 PM" at bounding box center [252, 165] width 168 height 8
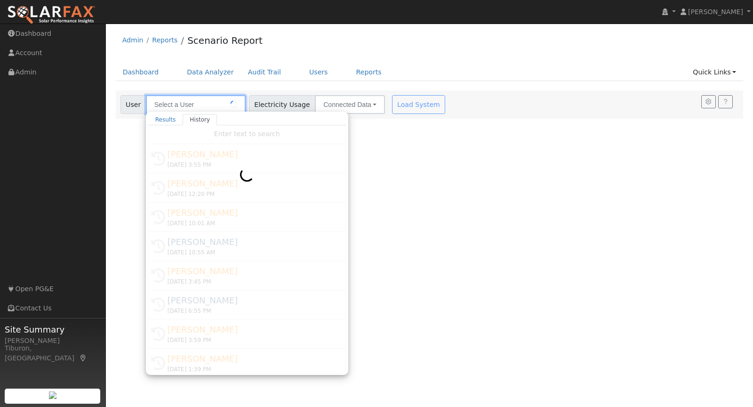
type input "Lorraine Towne"
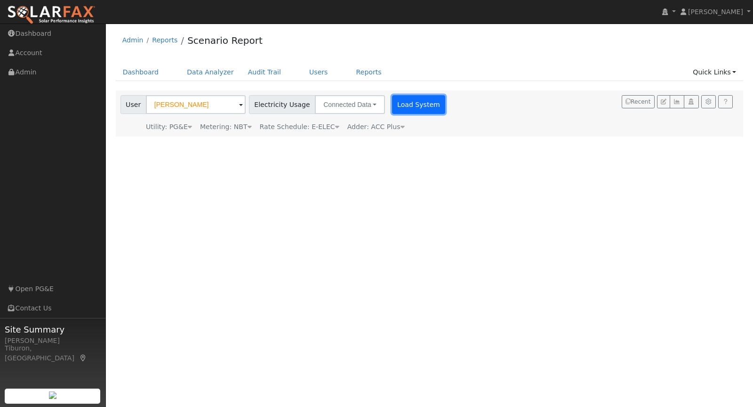
click at [406, 104] on button "Load System" at bounding box center [419, 104] width 54 height 19
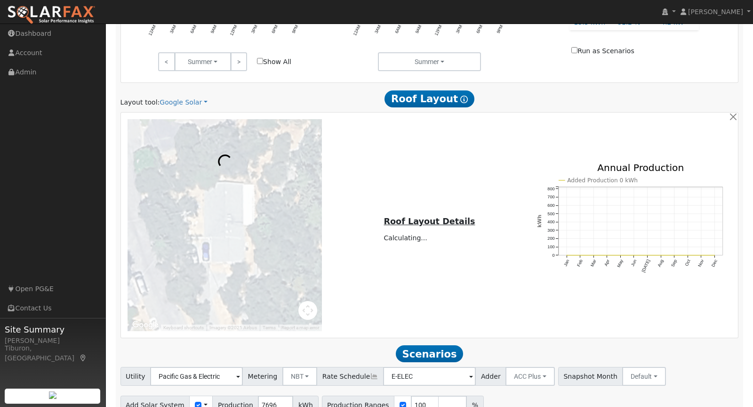
scroll to position [502, 0]
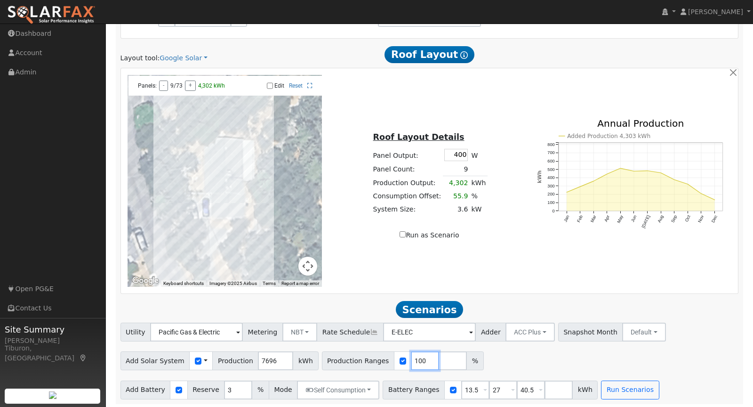
drag, startPoint x: 413, startPoint y: 360, endPoint x: 388, endPoint y: 358, distance: 24.6
click at [388, 358] on div "Production Ranges 100 %" at bounding box center [403, 360] width 162 height 19
type input "140"
drag, startPoint x: 467, startPoint y: 387, endPoint x: 430, endPoint y: 387, distance: 37.7
click at [430, 387] on div "Battery Ranges 13.5 Overrides Reserve % Mode None None Self Consumption Peak Sa…" at bounding box center [490, 389] width 215 height 19
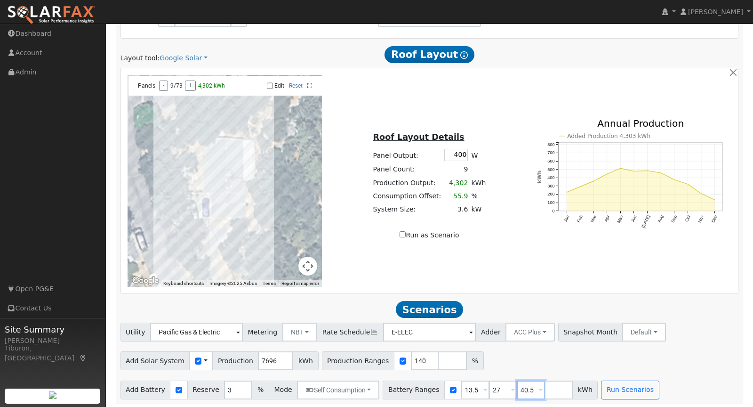
drag, startPoint x: 524, startPoint y: 387, endPoint x: 498, endPoint y: 387, distance: 26.4
click at [498, 387] on div "Battery Ranges 13.5 Overrides Reserve % Mode None None Self Consumption Peak Sa…" at bounding box center [490, 389] width 215 height 19
drag, startPoint x: 493, startPoint y: 387, endPoint x: 474, endPoint y: 387, distance: 19.3
click at [474, 387] on div "Battery Ranges 13.5 Overrides Reserve % Mode None None Self Consumption Peak Sa…" at bounding box center [476, 389] width 187 height 19
type input "16"
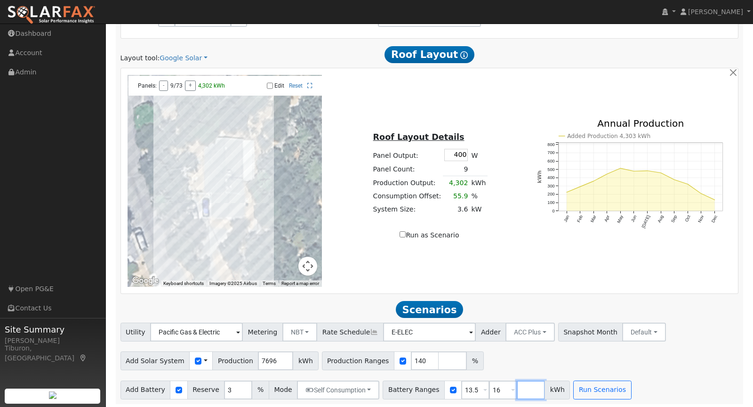
click at [517, 388] on input "number" at bounding box center [531, 389] width 28 height 19
click at [592, 389] on button "Run Scenarios" at bounding box center [602, 389] width 58 height 19
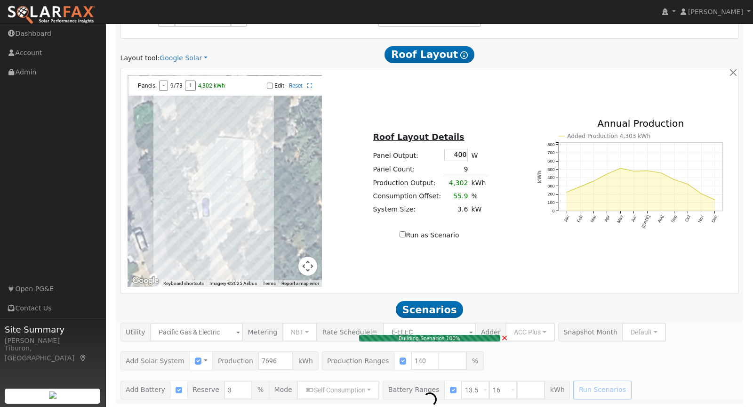
type input "7.2"
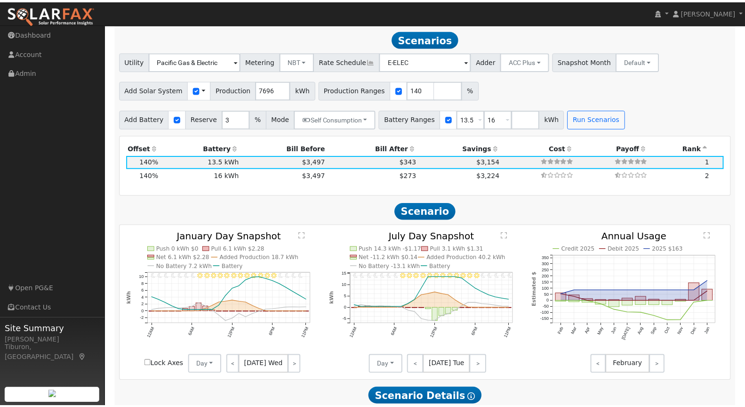
scroll to position [770, 0]
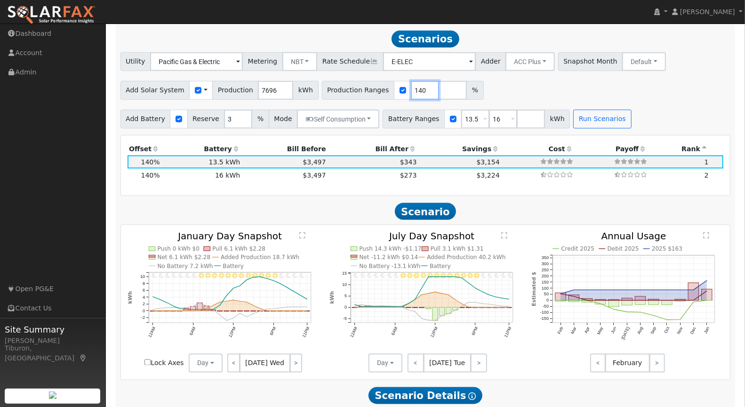
drag, startPoint x: 406, startPoint y: 90, endPoint x: 351, endPoint y: 89, distance: 55.5
click at [349, 89] on div "Production Ranges 140 %" at bounding box center [403, 90] width 162 height 19
type input "142"
drag, startPoint x: 513, startPoint y: 80, endPoint x: 507, endPoint y: 94, distance: 15.2
click at [513, 80] on div "Add Solar System Use CSV Data Production 7696 kWh Production Ranges 142 %" at bounding box center [426, 89] width 614 height 22
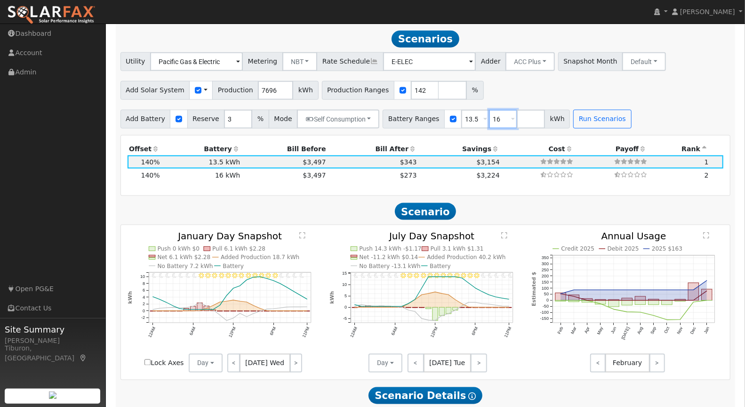
drag, startPoint x: 488, startPoint y: 119, endPoint x: 475, endPoint y: 120, distance: 13.2
click at [475, 120] on div "Battery Ranges 13.5 Overrides Reserve % Mode None None Self Consumption Peak Sa…" at bounding box center [476, 119] width 187 height 19
type input "0"
type input "13.5"
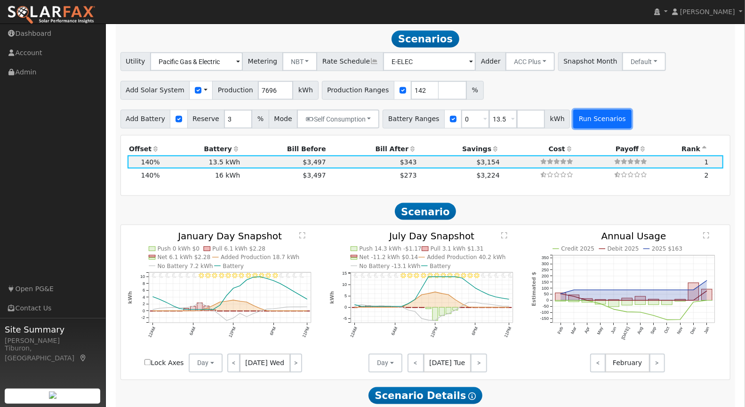
click at [592, 115] on button "Run Scenarios" at bounding box center [602, 119] width 58 height 19
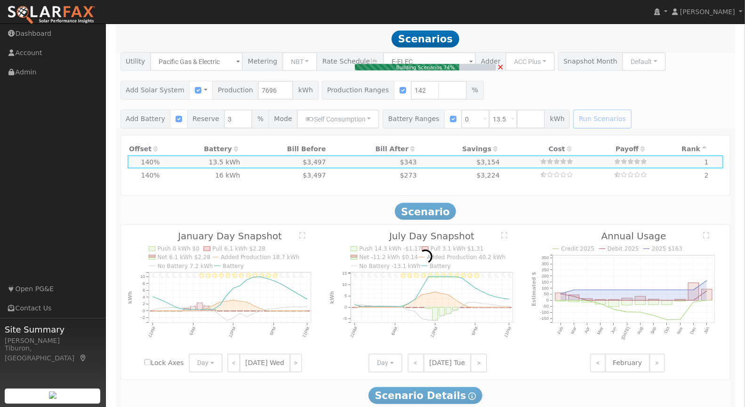
type input "7.3"
type input "$25,499"
type input "$12,510"
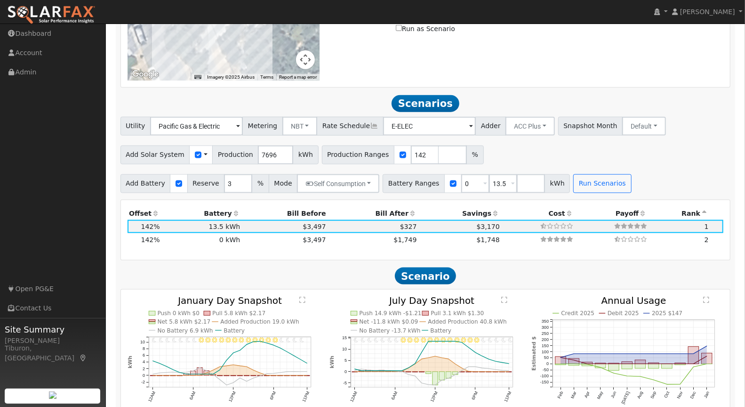
scroll to position [745, 0]
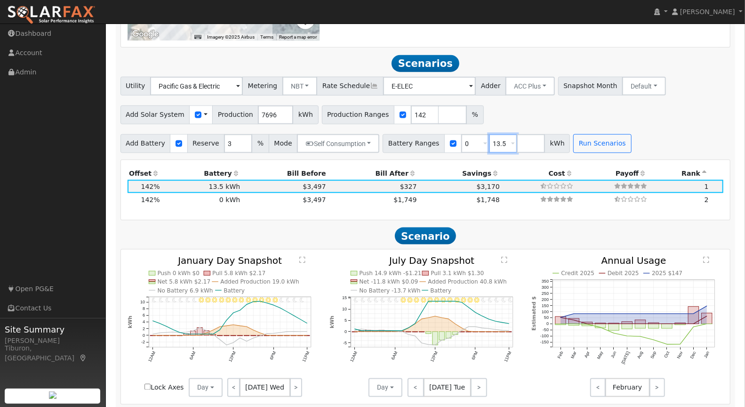
drag, startPoint x: 496, startPoint y: 142, endPoint x: 513, endPoint y: 142, distance: 17.4
click at [513, 142] on div "Battery Ranges 0 Overrides Reserve % Mode None None Self Consumption Peak Savin…" at bounding box center [476, 143] width 187 height 19
drag, startPoint x: 412, startPoint y: 113, endPoint x: 380, endPoint y: 113, distance: 32.5
click at [380, 113] on div "Production Ranges 142 %" at bounding box center [403, 114] width 162 height 19
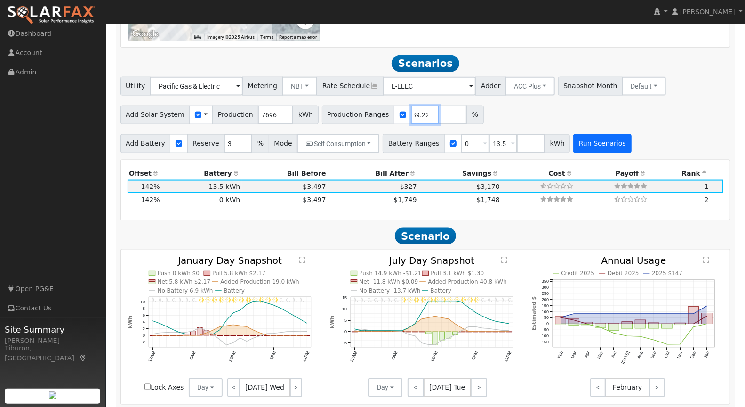
type input "139.22"
click at [590, 141] on button "Run Scenarios" at bounding box center [602, 143] width 58 height 19
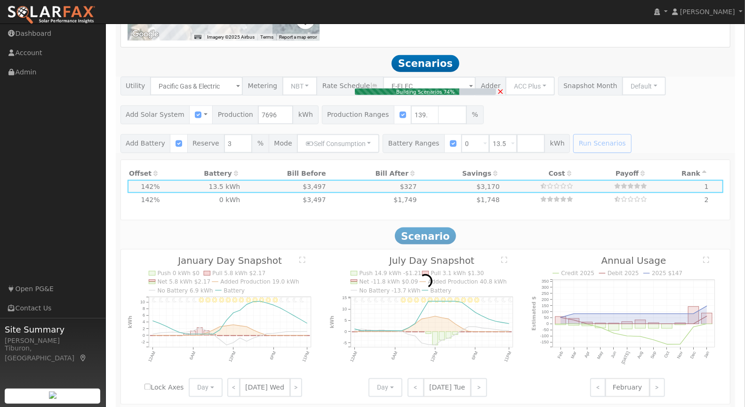
type input "7.1"
type input "$24,999"
type input "$12,360"
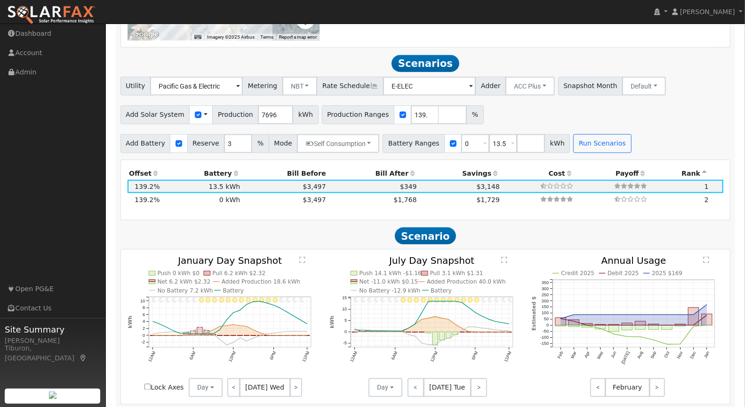
scroll to position [770, 0]
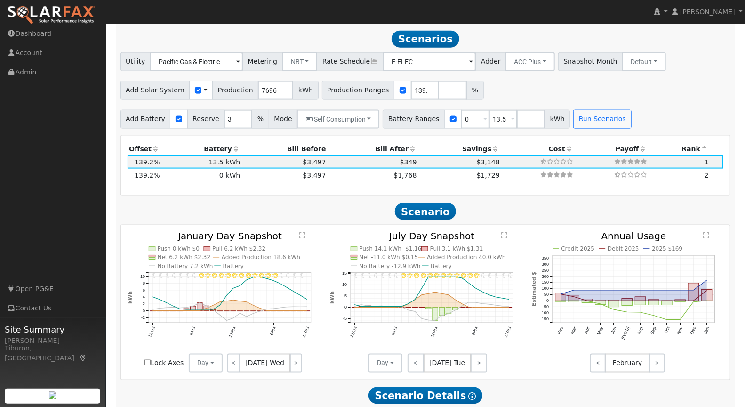
click at [143, 361] on span "Lock Axes" at bounding box center [162, 363] width 44 height 10
click at [147, 360] on input "Lock Axes" at bounding box center [148, 362] width 6 height 6
checkbox input "true"
click at [208, 362] on button "Day" at bounding box center [206, 362] width 34 height 19
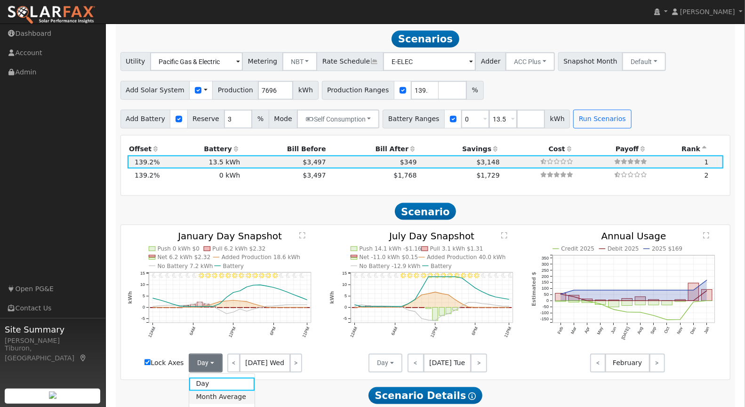
click at [219, 396] on link "Month Average" at bounding box center [221, 397] width 65 height 13
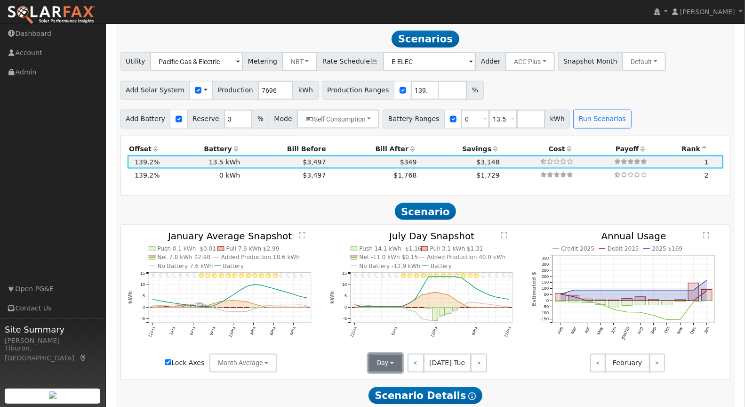
click at [392, 364] on button "Day" at bounding box center [386, 362] width 34 height 19
click at [391, 398] on link "Month Average" at bounding box center [401, 397] width 65 height 13
click at [299, 232] on text "" at bounding box center [302, 235] width 6 height 7
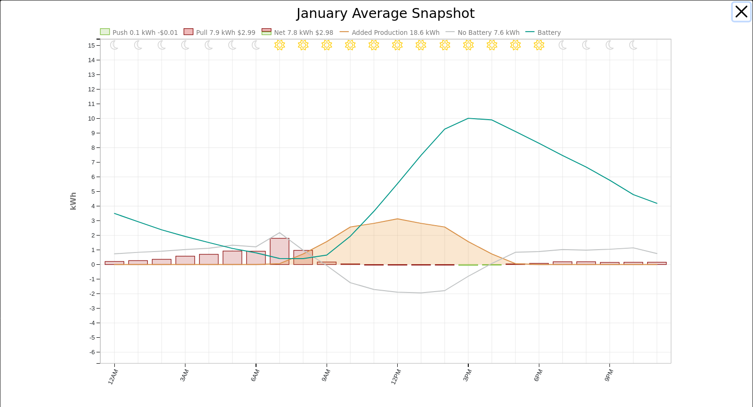
click at [735, 8] on button "button" at bounding box center [742, 12] width 18 height 18
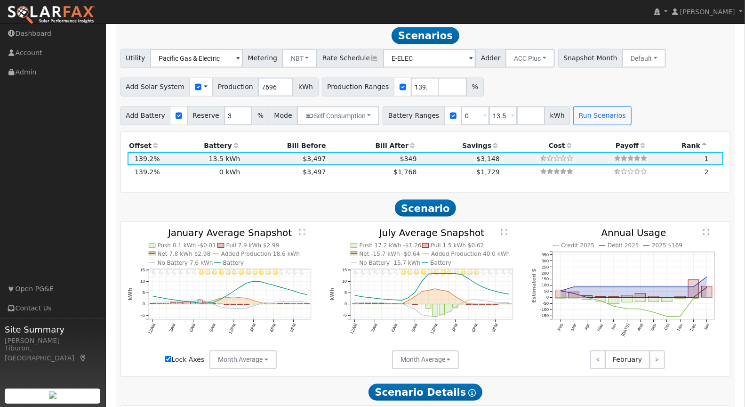
click at [504, 232] on text "" at bounding box center [504, 232] width 6 height 7
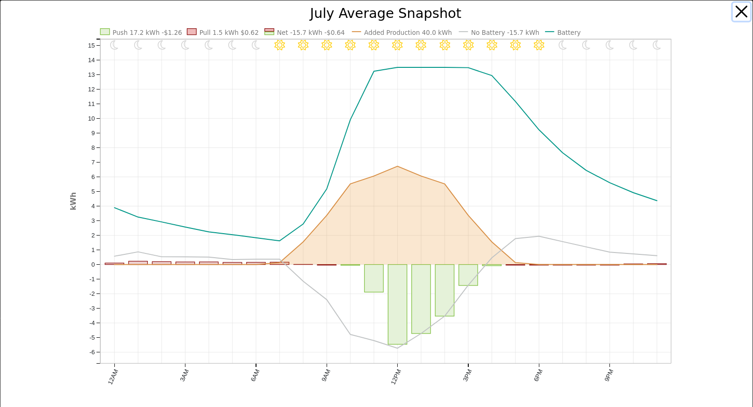
click at [736, 13] on button "button" at bounding box center [742, 12] width 18 height 18
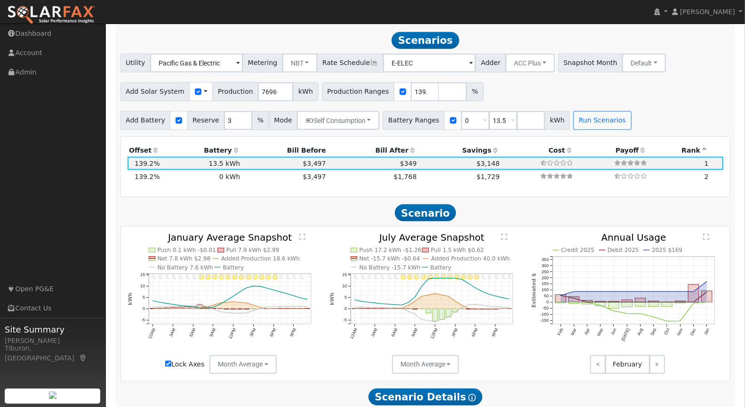
scroll to position [759, 0]
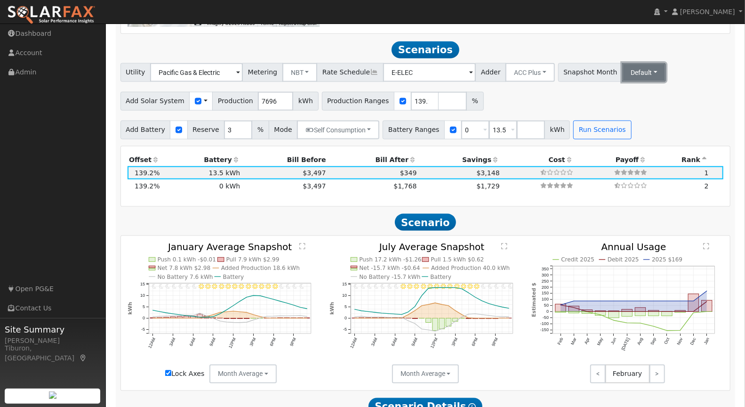
click at [622, 67] on button "Default" at bounding box center [644, 72] width 44 height 19
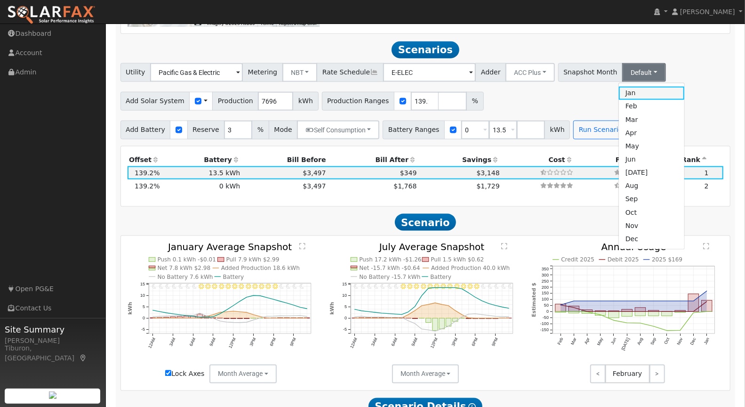
click at [619, 91] on link "Jan" at bounding box center [651, 93] width 65 height 13
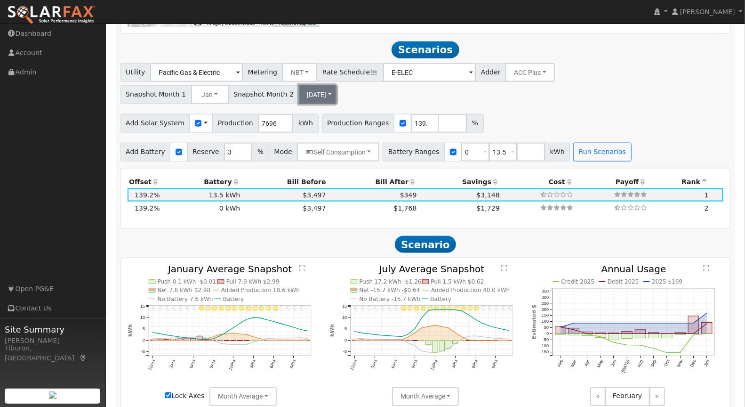
click at [300, 94] on button "Jul" at bounding box center [318, 94] width 38 height 19
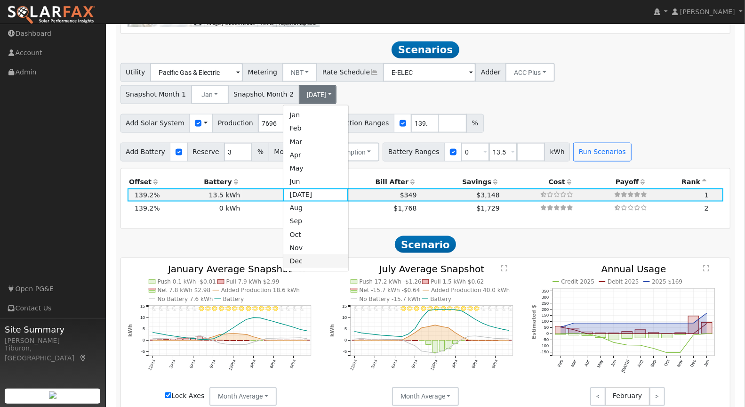
click at [312, 258] on link "Dec" at bounding box center [315, 260] width 65 height 13
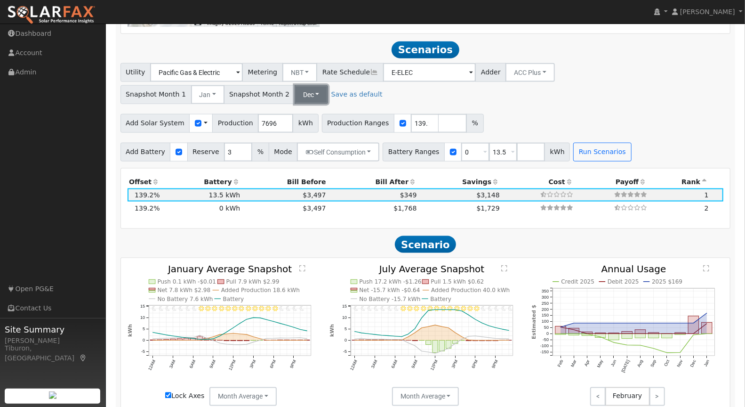
click at [302, 93] on button "Dec" at bounding box center [311, 94] width 33 height 19
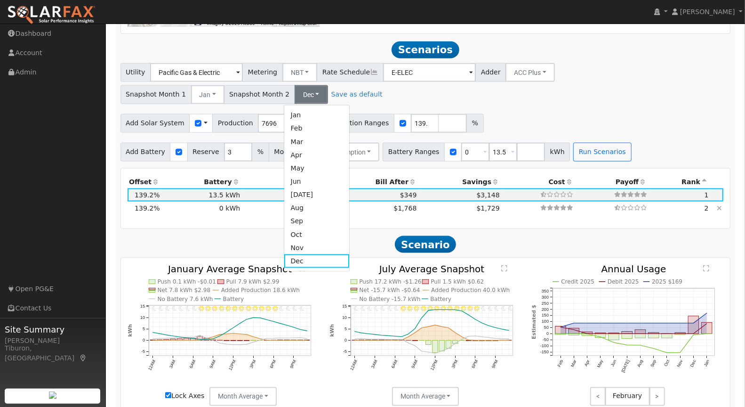
click at [312, 206] on link "Aug" at bounding box center [316, 207] width 65 height 13
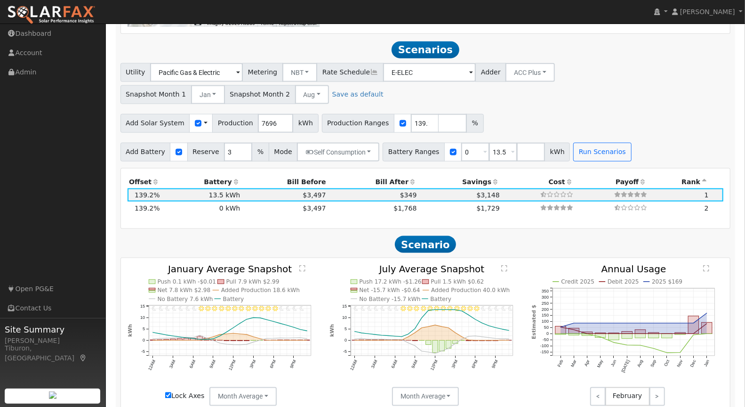
click at [602, 111] on div "Add Solar System Use CSV Data Production 7696 kWh Production Ranges 139.22 %" at bounding box center [426, 122] width 614 height 22
click at [586, 149] on button "Run Scenarios" at bounding box center [602, 152] width 58 height 19
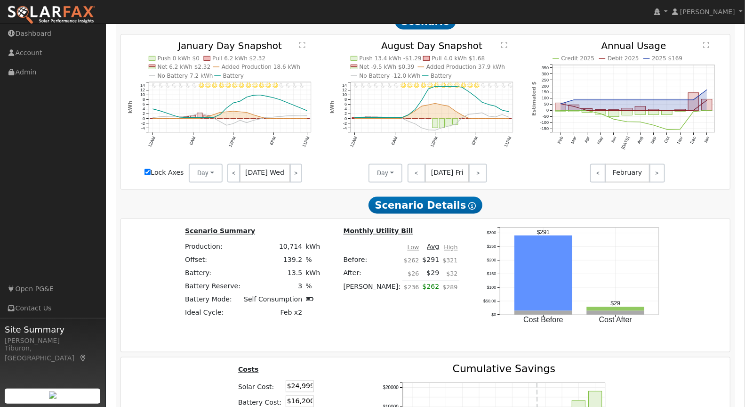
scroll to position [923, 0]
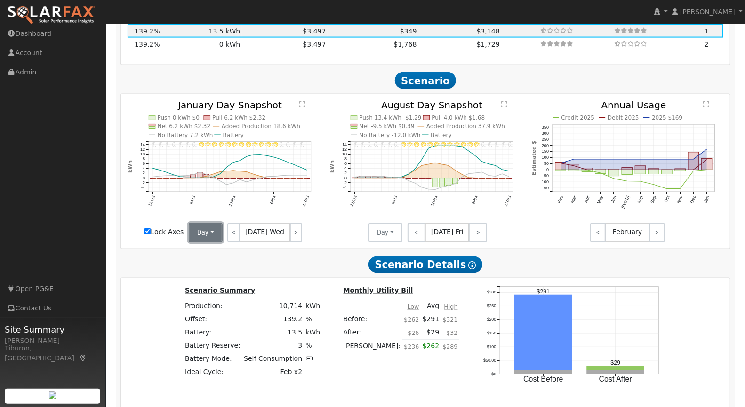
click at [204, 231] on button "Day" at bounding box center [206, 232] width 34 height 19
click at [215, 265] on link "Month Average" at bounding box center [221, 266] width 65 height 13
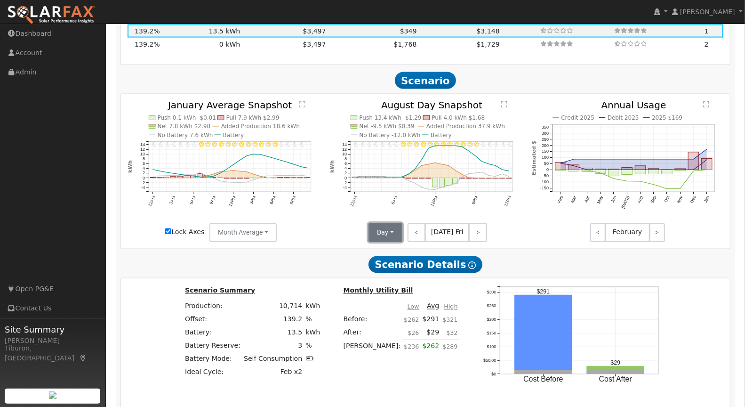
click at [389, 232] on button "Day" at bounding box center [386, 232] width 34 height 19
click at [396, 263] on link "Month Average" at bounding box center [401, 266] width 65 height 13
click at [302, 103] on text "" at bounding box center [302, 104] width 6 height 7
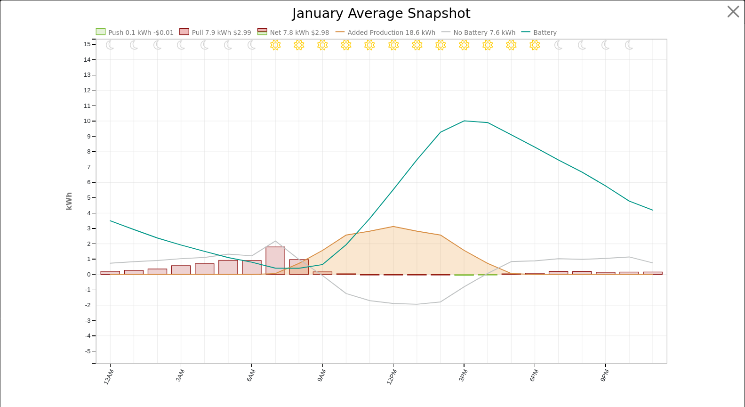
scroll to position [916, 0]
click at [734, 13] on button "button" at bounding box center [742, 12] width 18 height 18
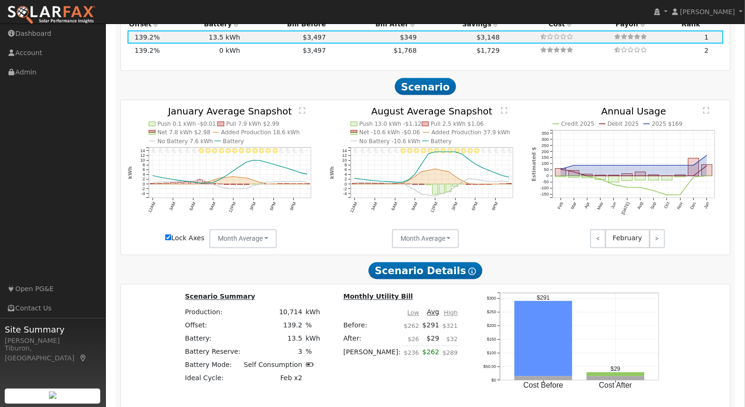
click at [506, 109] on text "" at bounding box center [504, 110] width 6 height 7
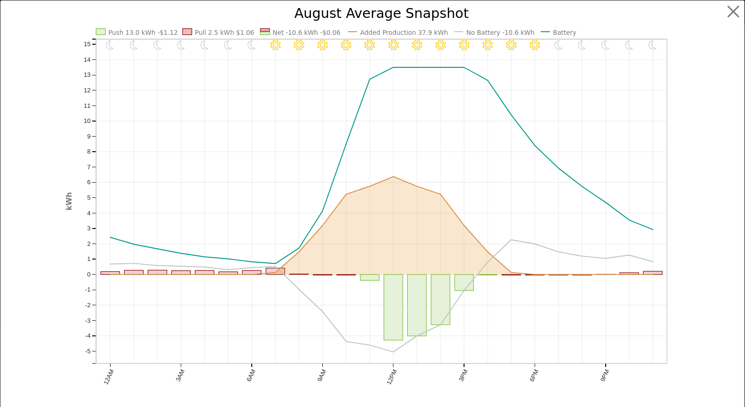
scroll to position [911, 0]
click at [739, 8] on button "button" at bounding box center [742, 12] width 18 height 18
